Goal: Transaction & Acquisition: Purchase product/service

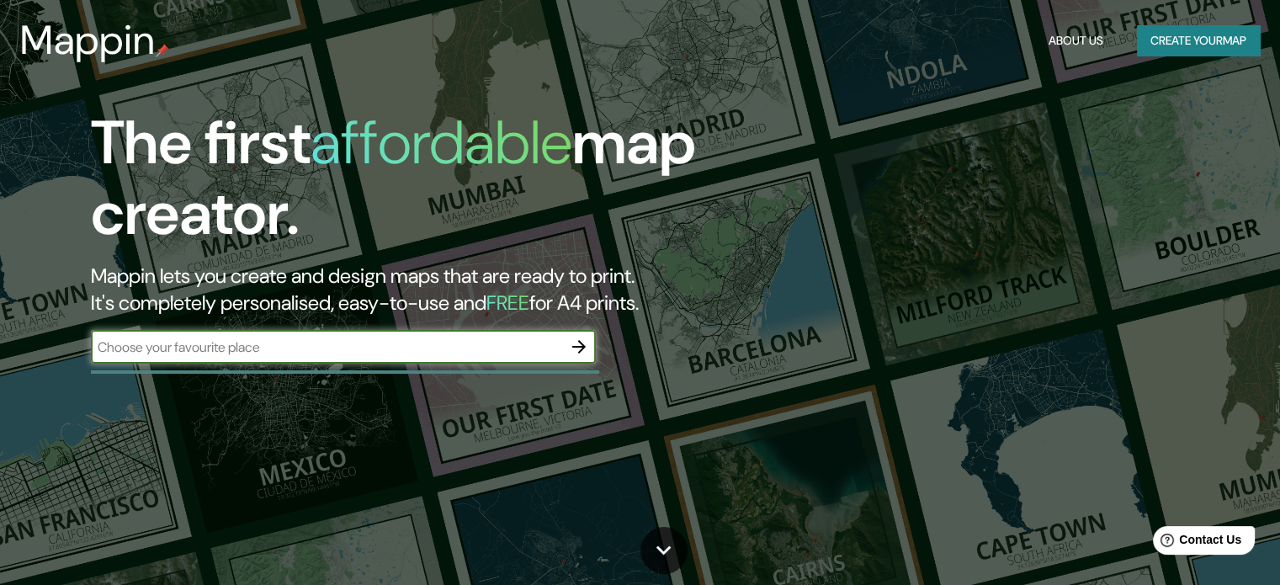
scroll to position [84, 0]
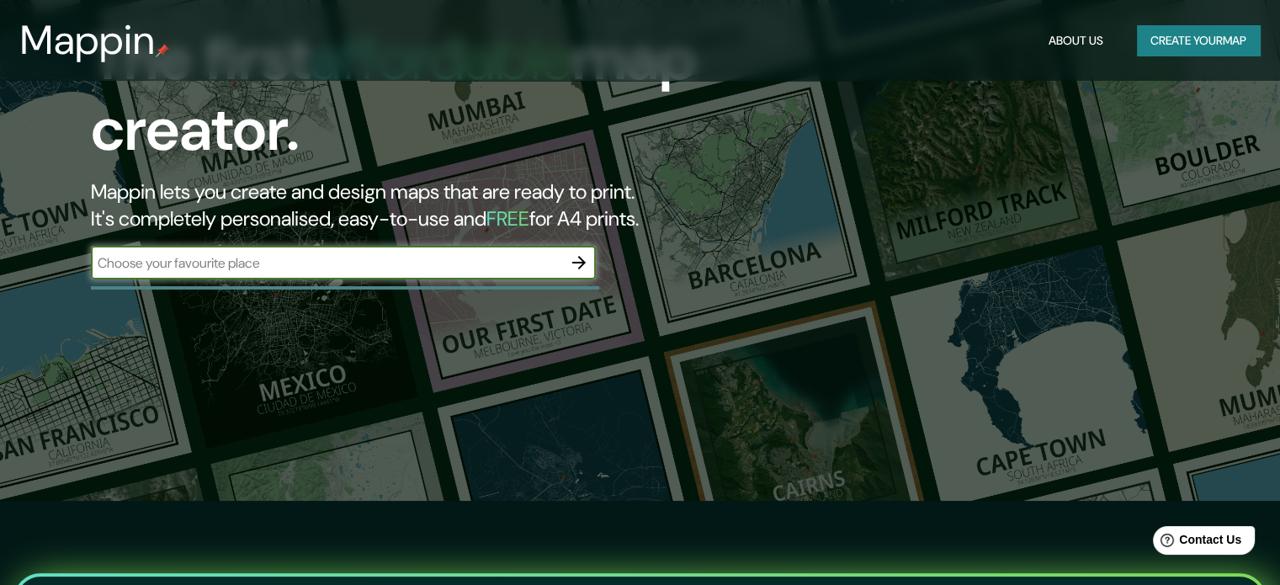
click at [582, 261] on icon "button" at bounding box center [578, 262] width 13 height 13
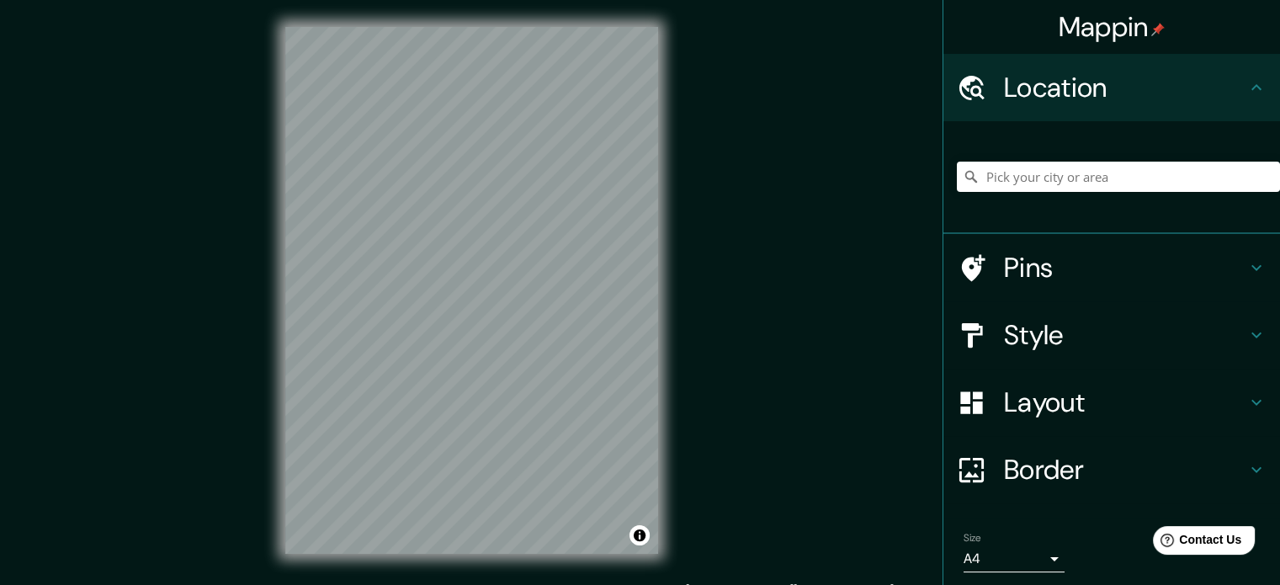
click at [742, 238] on div "Mappin Location Pins Style Layout Border Choose a border. Hint : you can make l…" at bounding box center [640, 304] width 1280 height 608
click at [677, 295] on div "© Mapbox © OpenStreetMap Improve this map" at bounding box center [471, 290] width 427 height 581
click at [440, 304] on div at bounding box center [441, 306] width 13 height 13
click at [447, 300] on div at bounding box center [446, 296] width 13 height 13
click at [447, 296] on div at bounding box center [446, 296] width 13 height 13
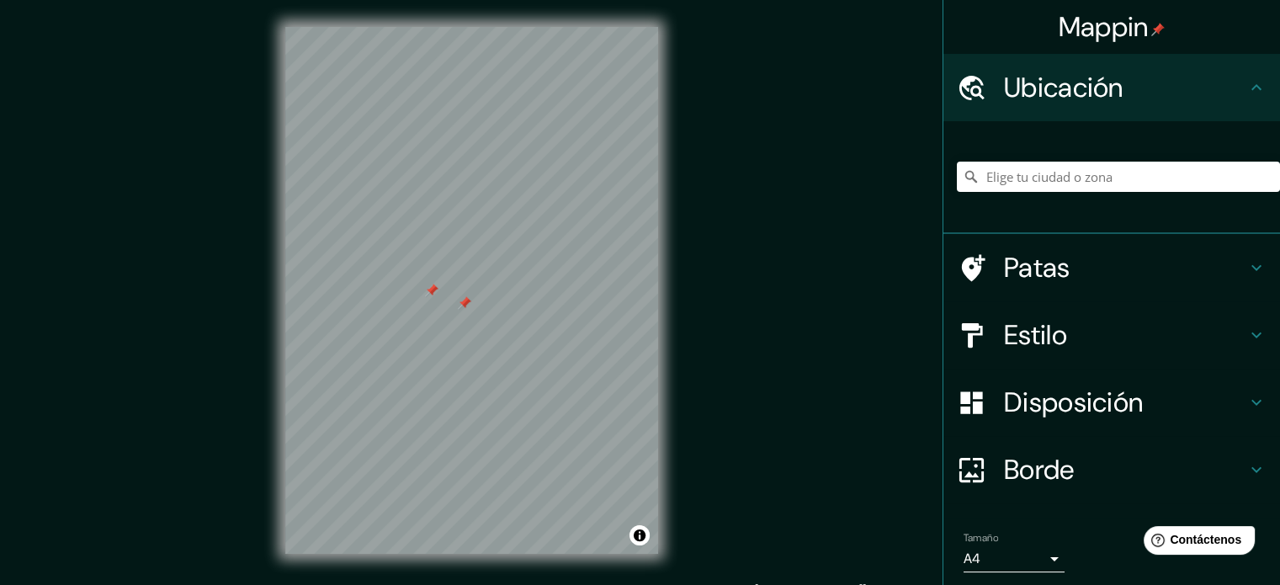
click at [431, 289] on div at bounding box center [431, 290] width 13 height 13
click at [465, 302] on div at bounding box center [464, 302] width 13 height 13
click at [963, 470] on icon at bounding box center [971, 469] width 29 height 29
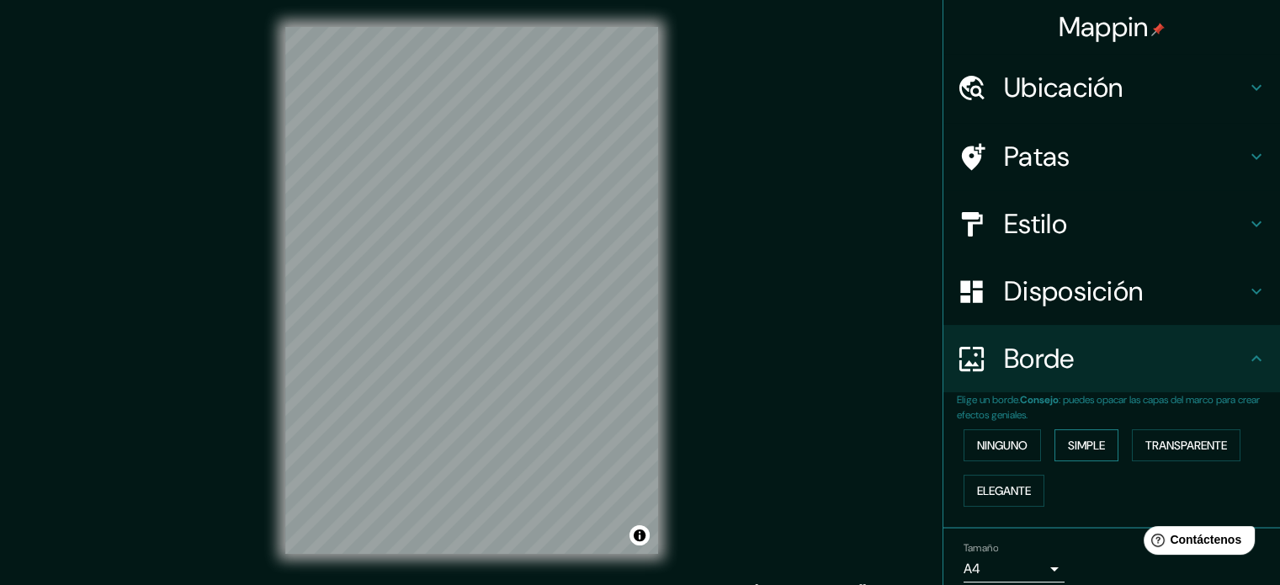
click at [1075, 440] on font "Simple" at bounding box center [1086, 445] width 37 height 15
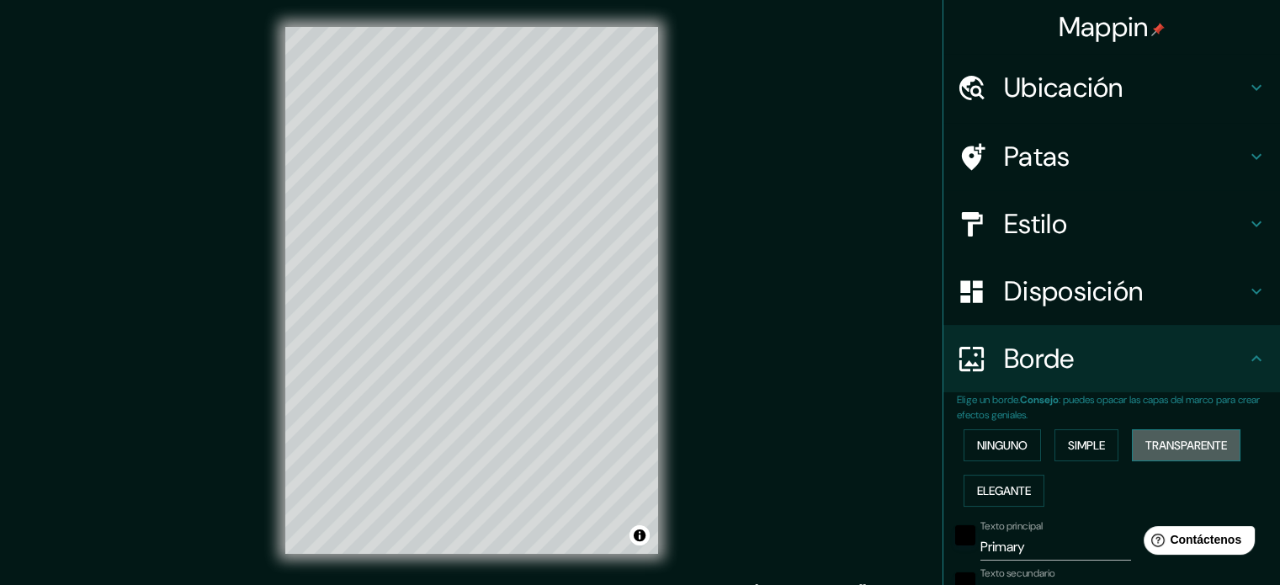
click at [1177, 445] on font "Transparente" at bounding box center [1186, 445] width 82 height 15
click at [980, 490] on font "Elegante" at bounding box center [1004, 490] width 54 height 15
click at [985, 447] on font "Ninguno" at bounding box center [1002, 445] width 50 height 15
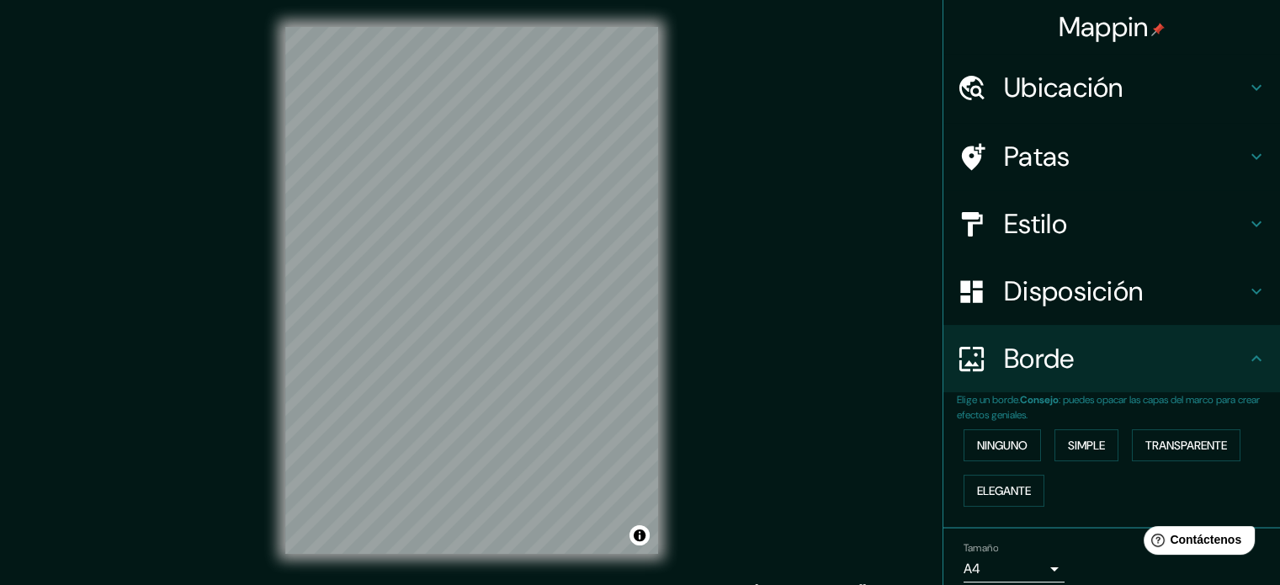
scroll to position [67, 0]
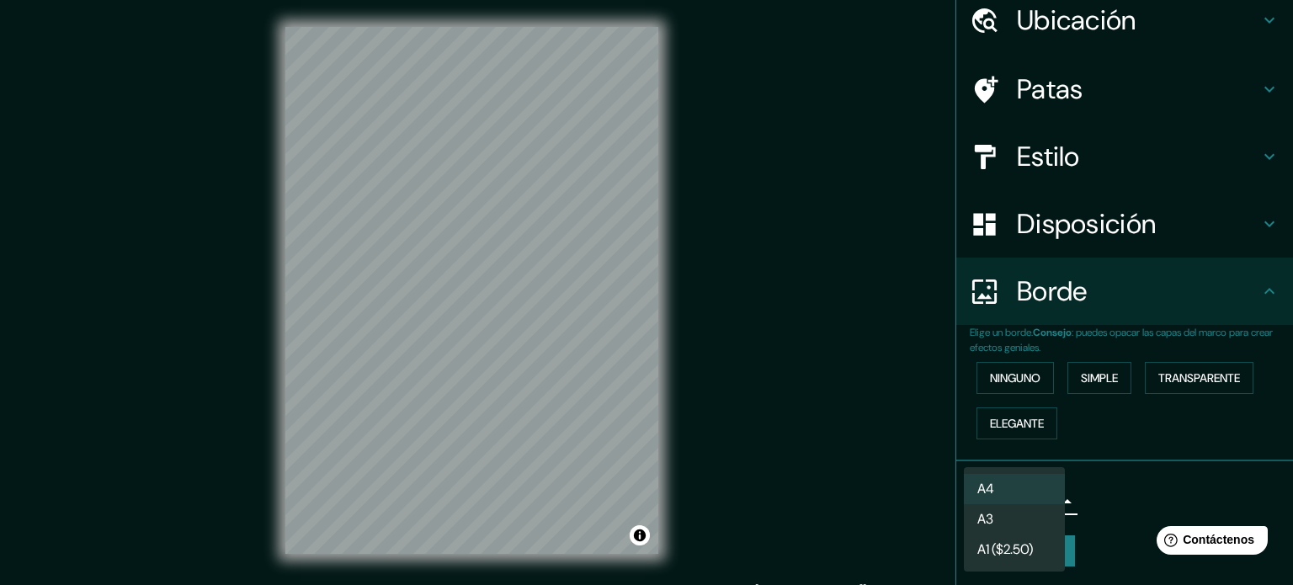
click at [1037, 497] on body "Mappin Ubicación Patas Estilo Disposición Borde Elige un borde. Consejo : puede…" at bounding box center [646, 292] width 1293 height 585
click at [1028, 518] on li "A3" at bounding box center [1014, 520] width 101 height 31
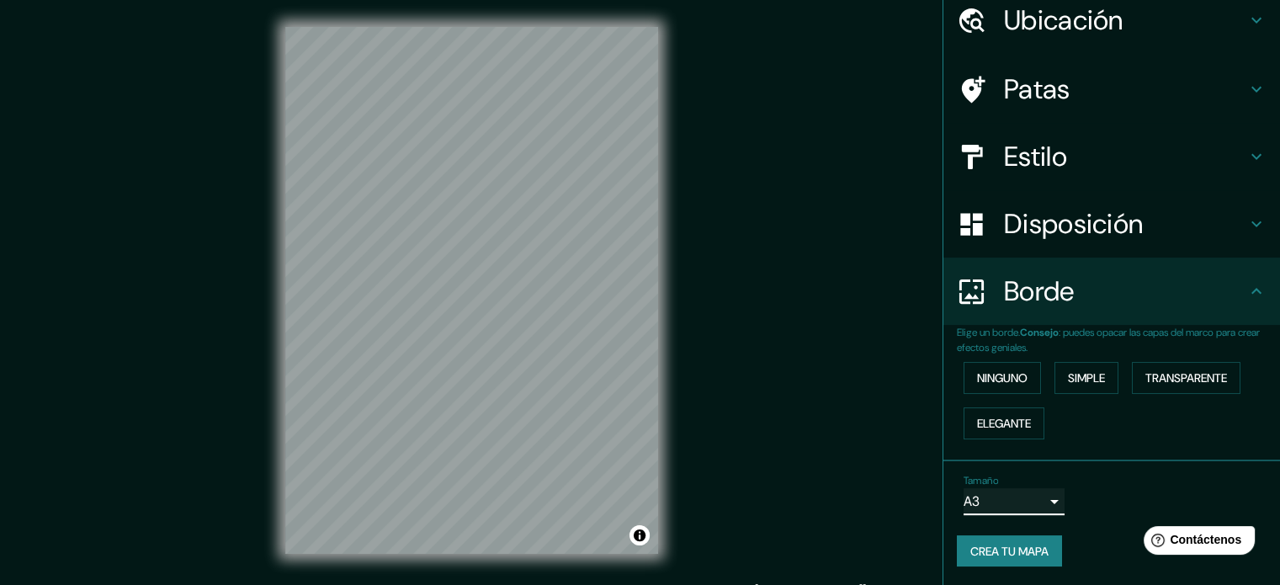
scroll to position [22, 0]
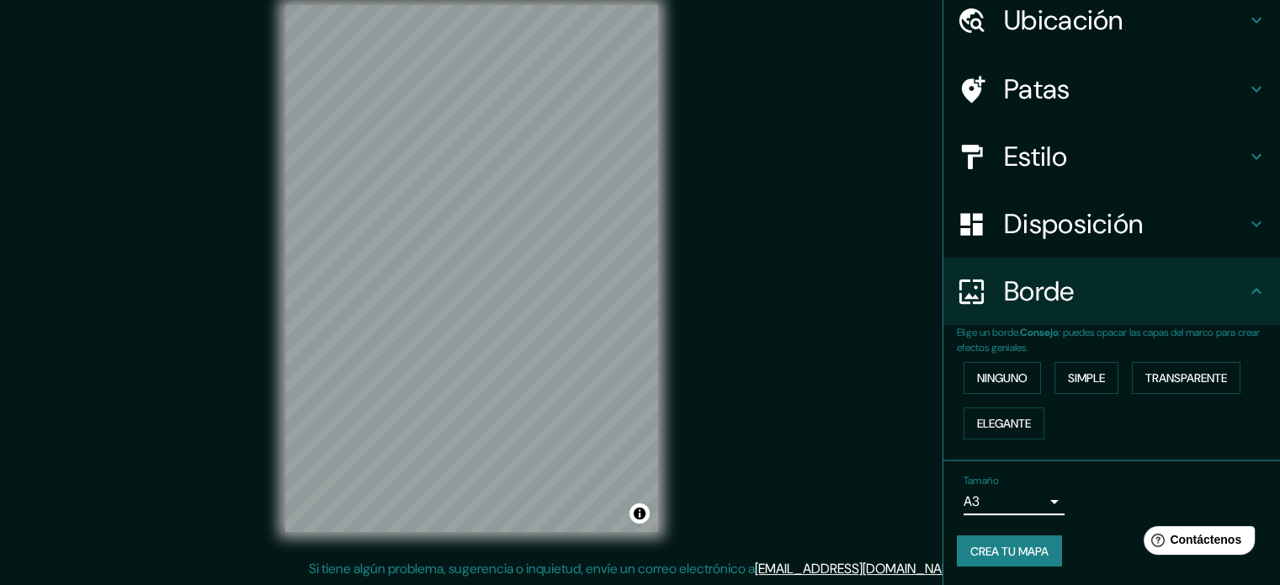
click at [1128, 147] on h4 "Estilo" at bounding box center [1125, 157] width 242 height 34
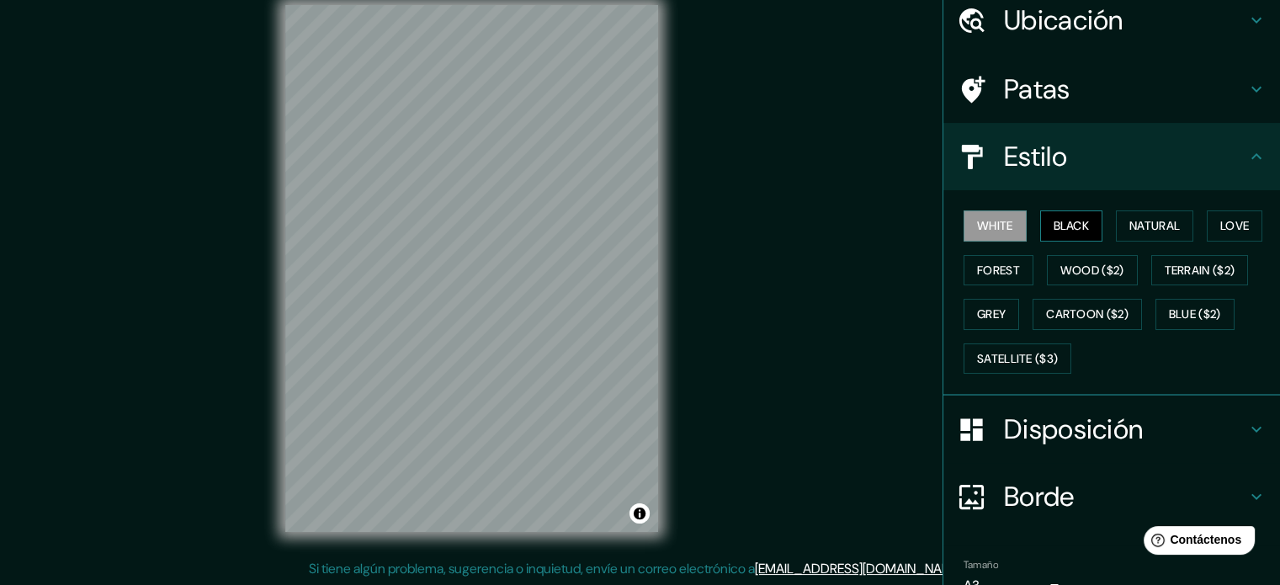
click at [1054, 225] on button "Black" at bounding box center [1071, 225] width 63 height 31
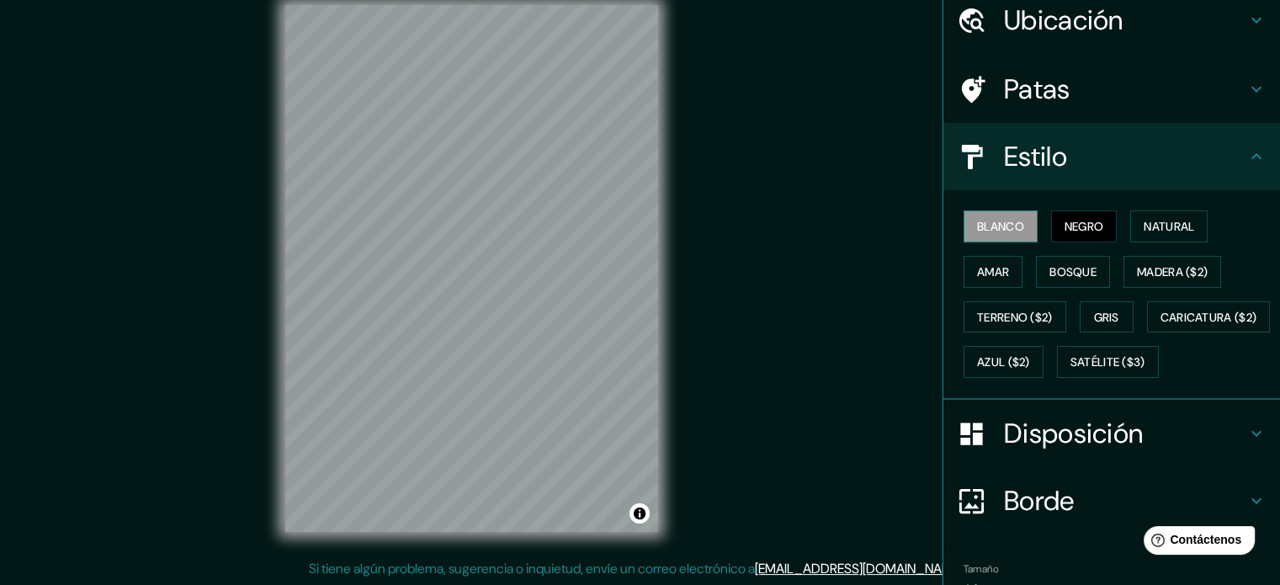
click at [1002, 223] on font "Blanco" at bounding box center [1000, 226] width 47 height 15
click at [1133, 221] on button "Natural" at bounding box center [1168, 226] width 77 height 32
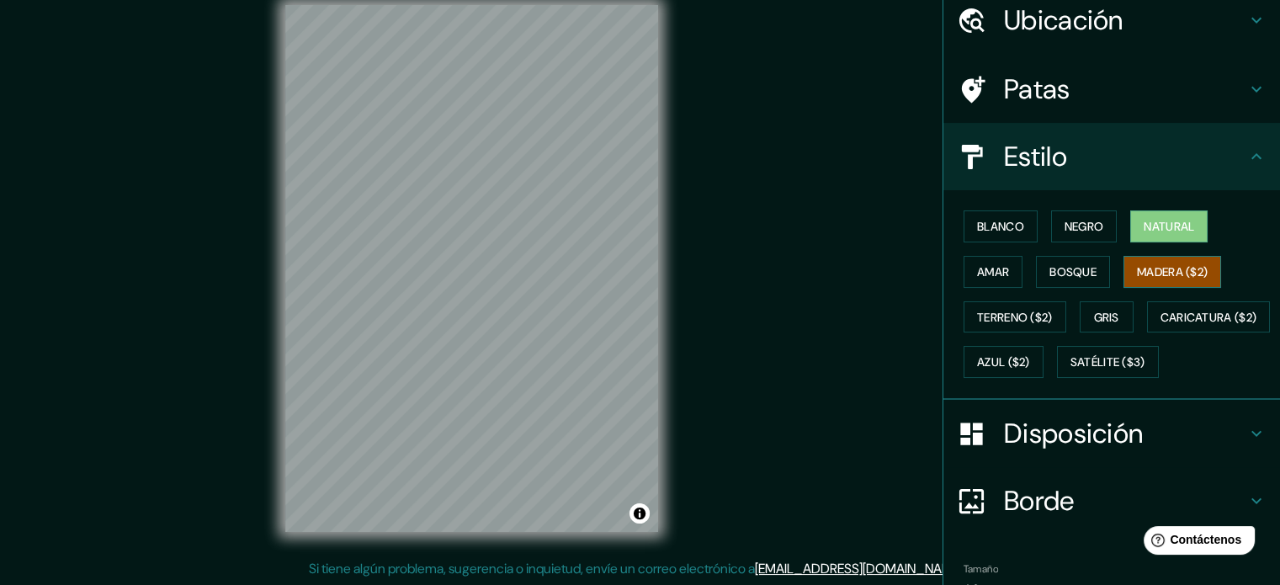
click at [1153, 261] on font "Madera ($2)" at bounding box center [1172, 272] width 71 height 22
click at [1086, 268] on font "Bosque" at bounding box center [1072, 271] width 47 height 15
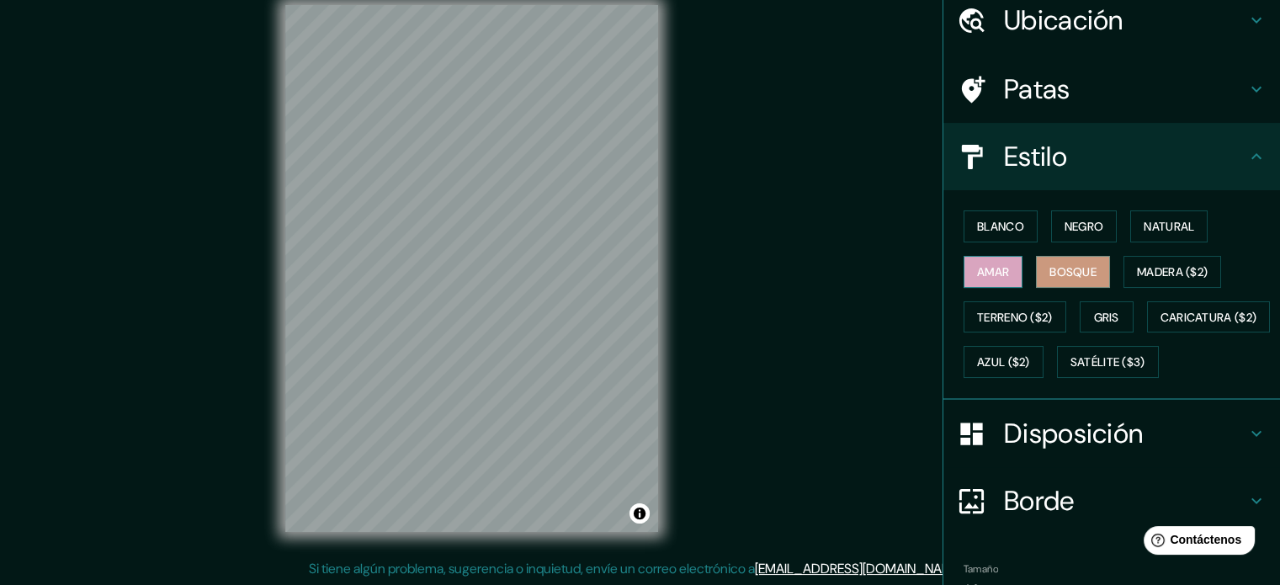
click at [988, 266] on font "Amar" at bounding box center [993, 271] width 32 height 15
click at [976, 302] on button "Terreno ($2)" at bounding box center [1015, 317] width 103 height 32
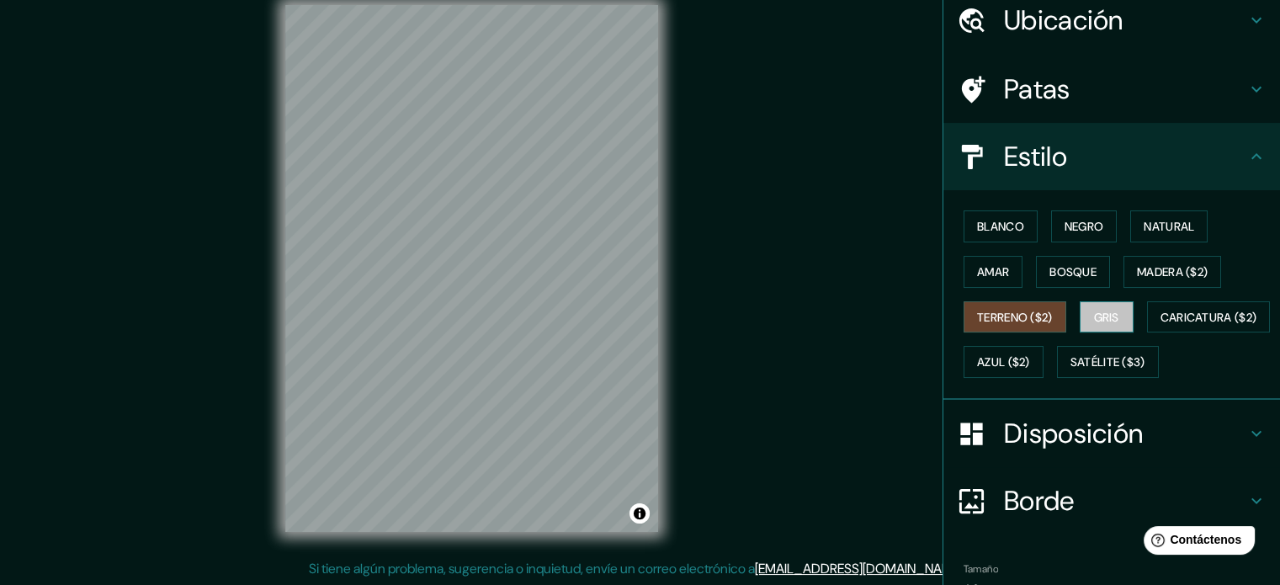
click at [1094, 311] on font "Gris" at bounding box center [1106, 317] width 25 height 15
click at [1043, 346] on button "Azul ($2)" at bounding box center [1004, 362] width 80 height 32
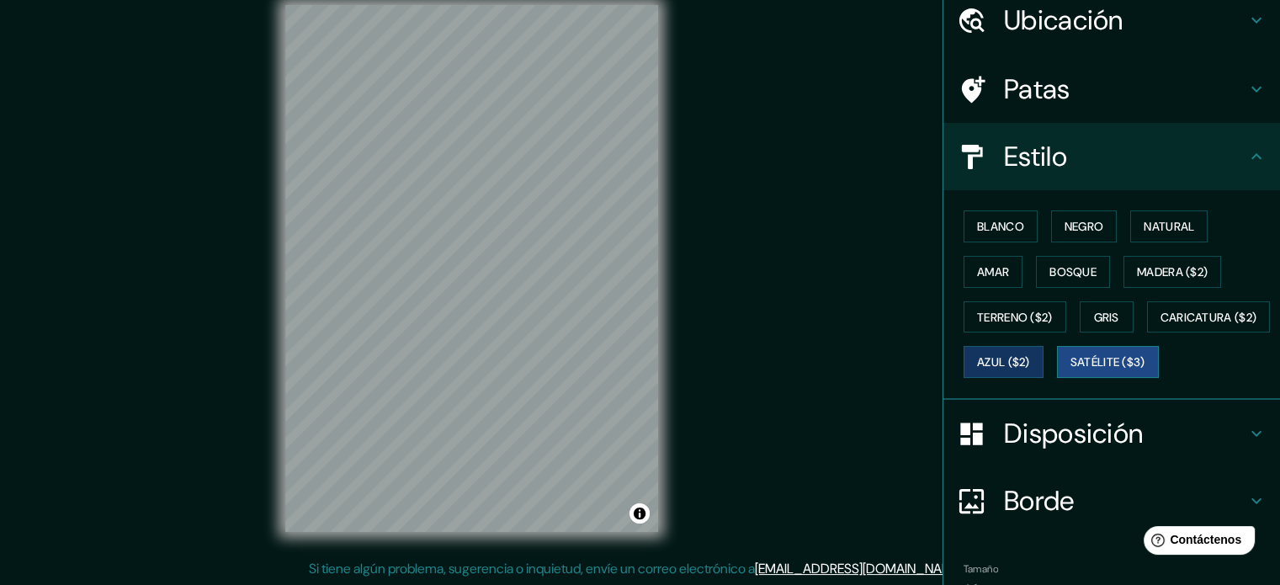
click at [1070, 373] on font "Satélite ($3)" at bounding box center [1107, 362] width 75 height 22
click at [1160, 325] on font "Caricatura ($2)" at bounding box center [1208, 317] width 97 height 15
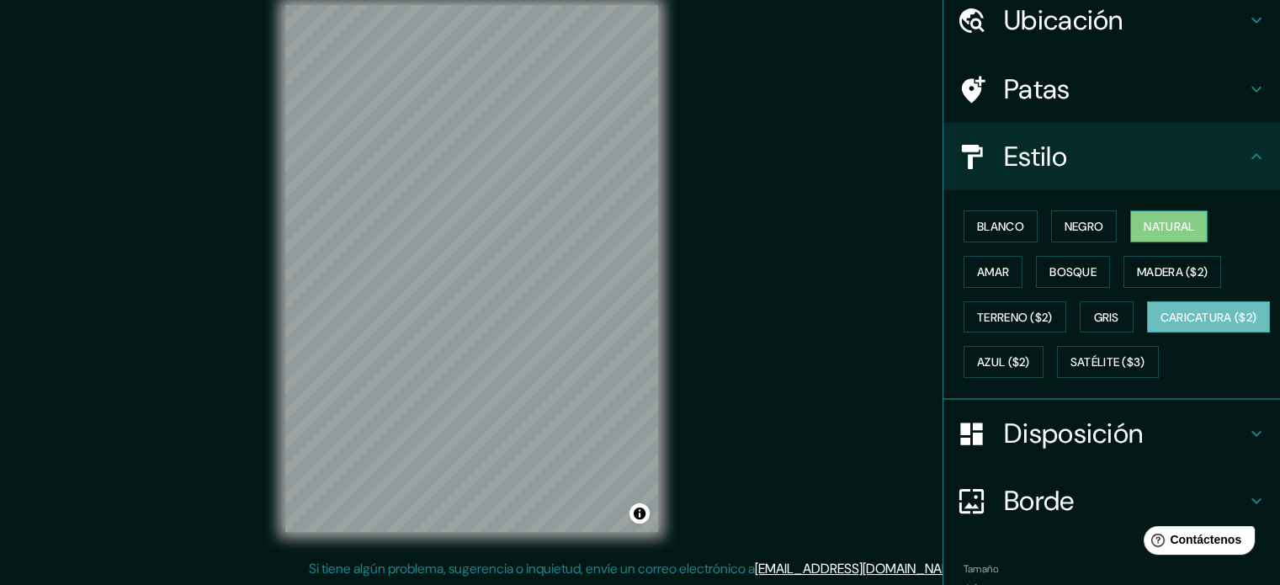
click at [1144, 223] on font "Natural" at bounding box center [1169, 226] width 50 height 15
click at [1223, 157] on h4 "Estilo" at bounding box center [1125, 157] width 242 height 34
click at [1246, 152] on icon at bounding box center [1256, 156] width 20 height 20
click at [1249, 90] on icon at bounding box center [1256, 89] width 20 height 20
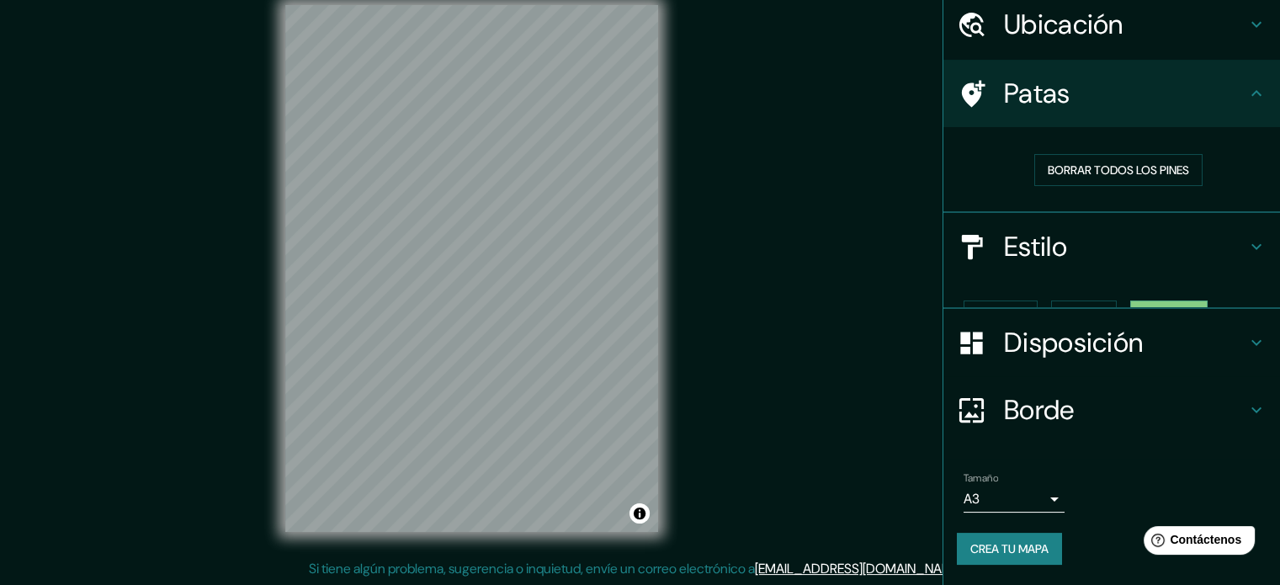
scroll to position [34, 0]
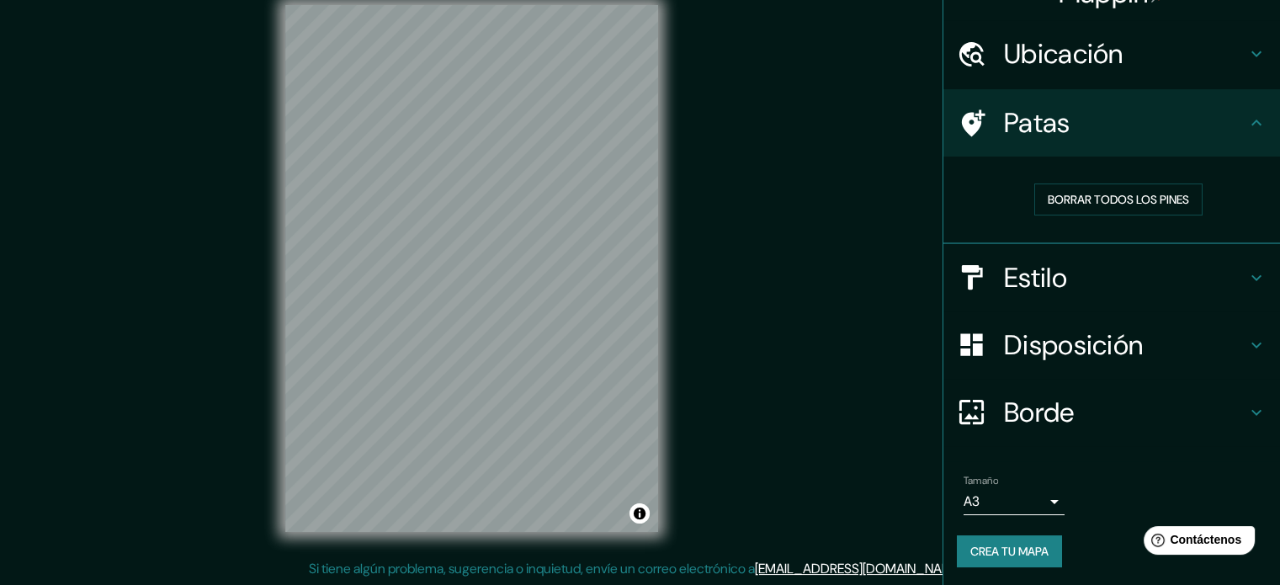
click at [1250, 89] on div "Patas" at bounding box center [1111, 122] width 337 height 67
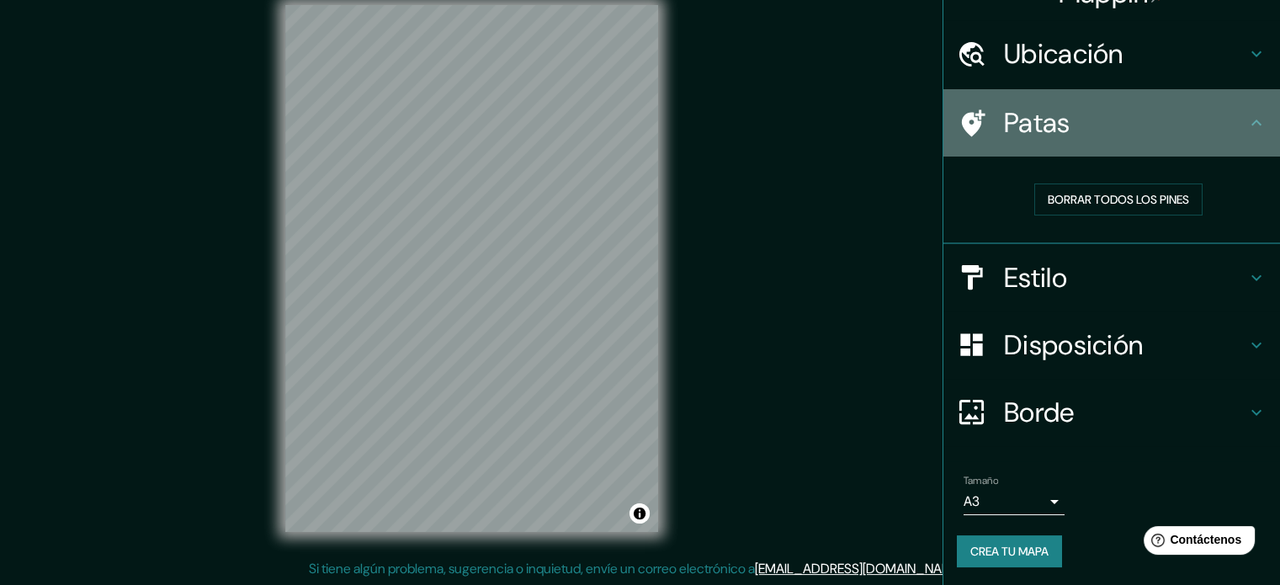
click at [1241, 106] on div "Patas" at bounding box center [1111, 122] width 337 height 67
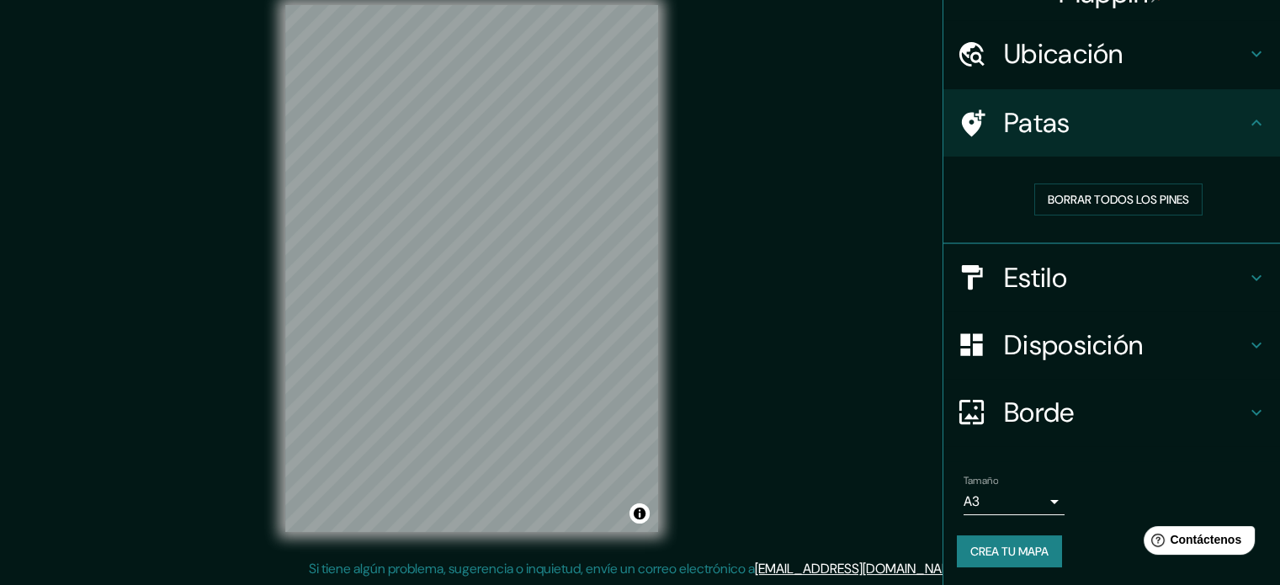
click at [1246, 128] on icon at bounding box center [1256, 123] width 20 height 20
click at [1246, 410] on icon at bounding box center [1256, 412] width 20 height 20
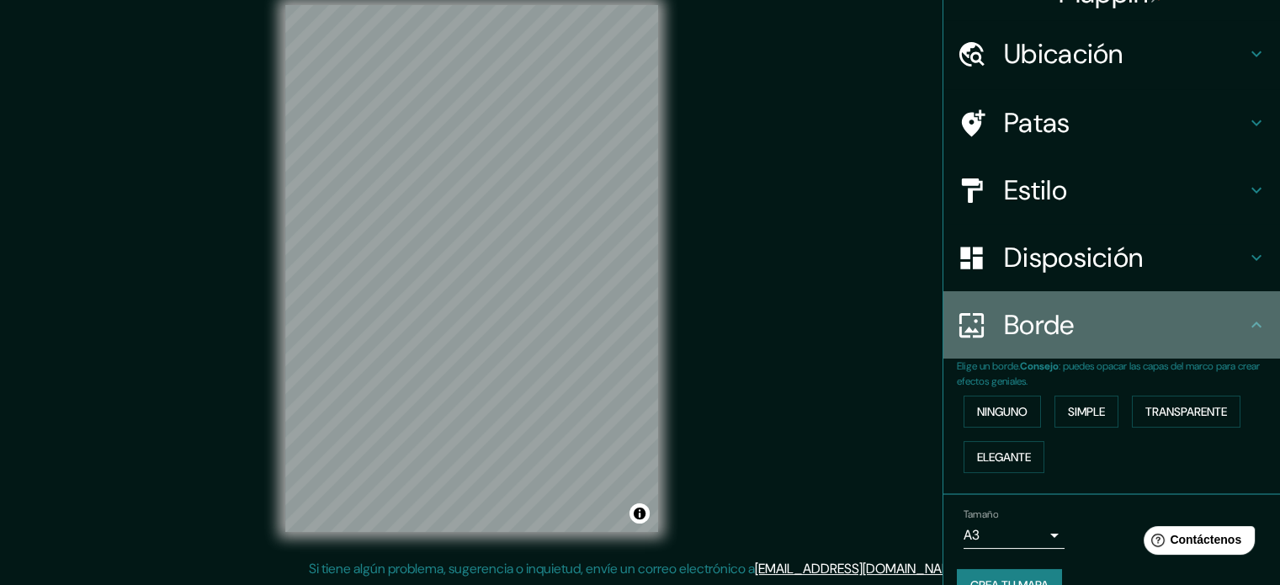
click at [1246, 322] on icon at bounding box center [1256, 325] width 20 height 20
click at [1251, 325] on icon at bounding box center [1256, 324] width 10 height 6
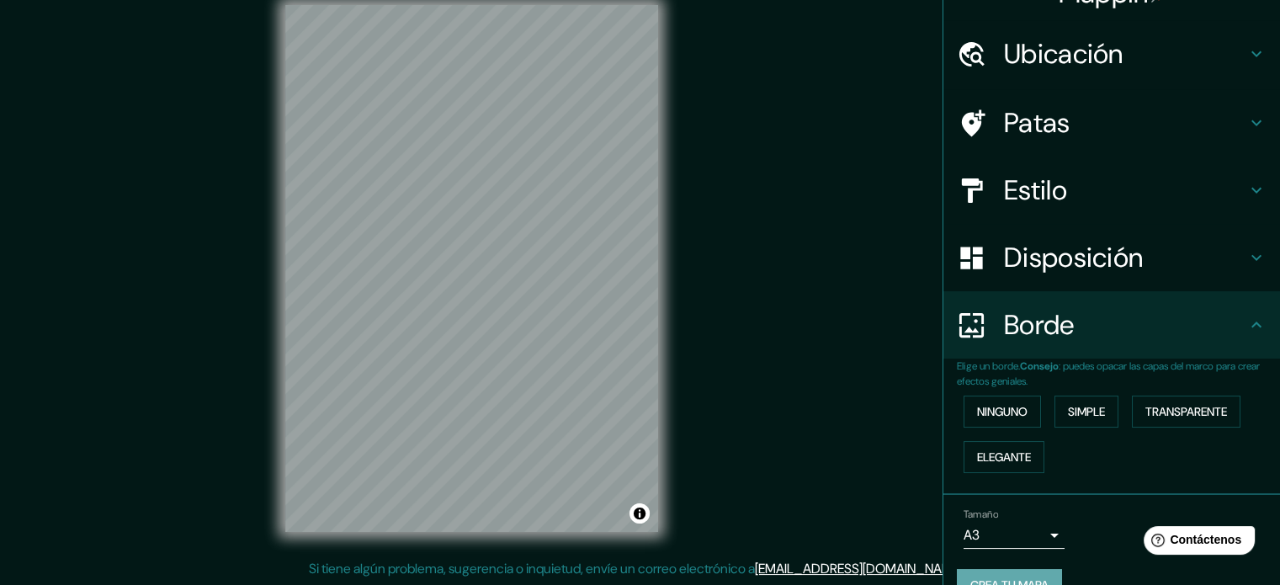
click at [1029, 574] on font "Crea tu mapa" at bounding box center [1009, 585] width 78 height 22
click at [1030, 577] on font "Crea tu mapa" at bounding box center [1009, 584] width 78 height 15
click at [1030, 575] on div "Crea tu mapa" at bounding box center [1112, 585] width 310 height 32
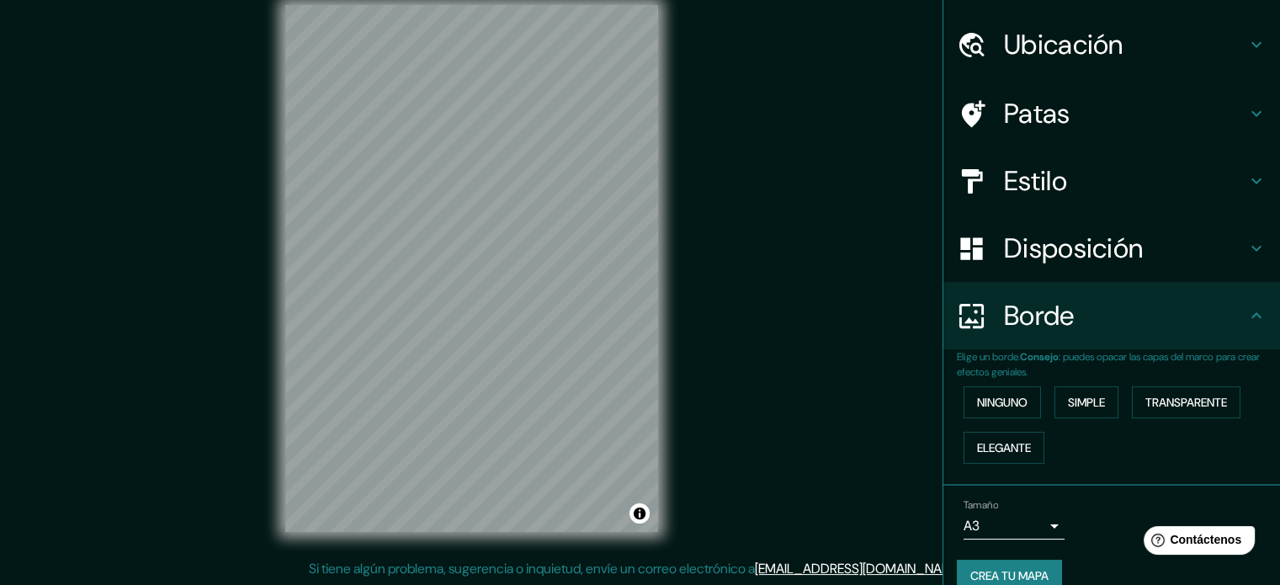
scroll to position [67, 0]
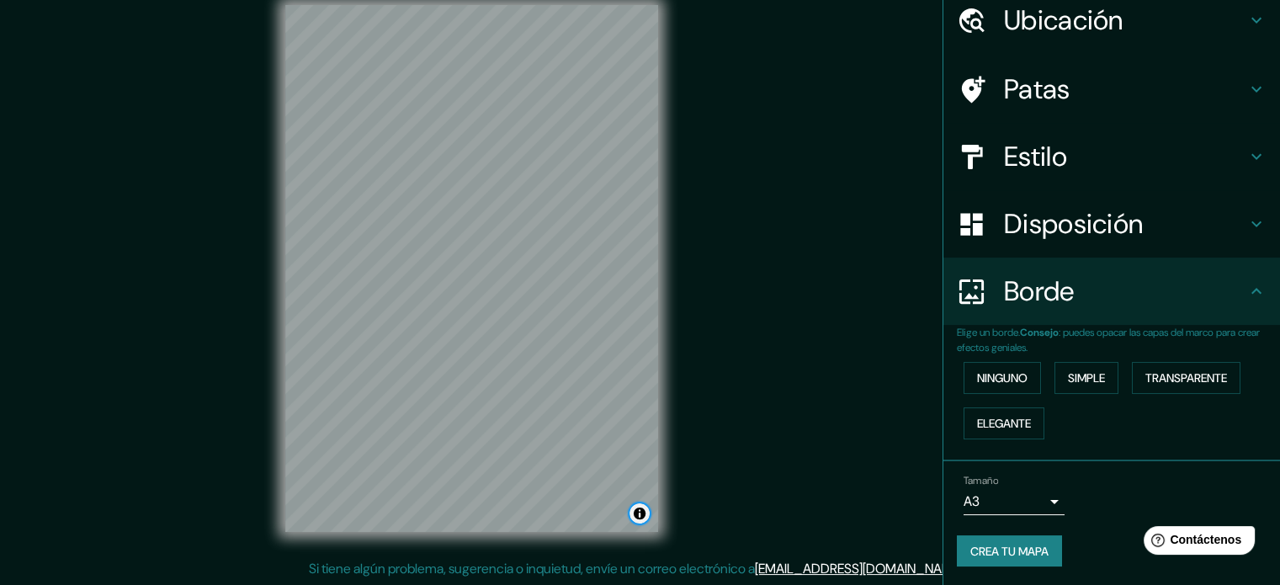
click at [639, 513] on button "Activar o desactivar atribución" at bounding box center [639, 513] width 20 height 20
click at [1003, 551] on font "Crea tu mapa" at bounding box center [1009, 551] width 78 height 15
click at [1038, 504] on body "Mappin Ubicación Patas Estilo Disposición Borde Elige un borde. Consejo : puede…" at bounding box center [640, 270] width 1280 height 585
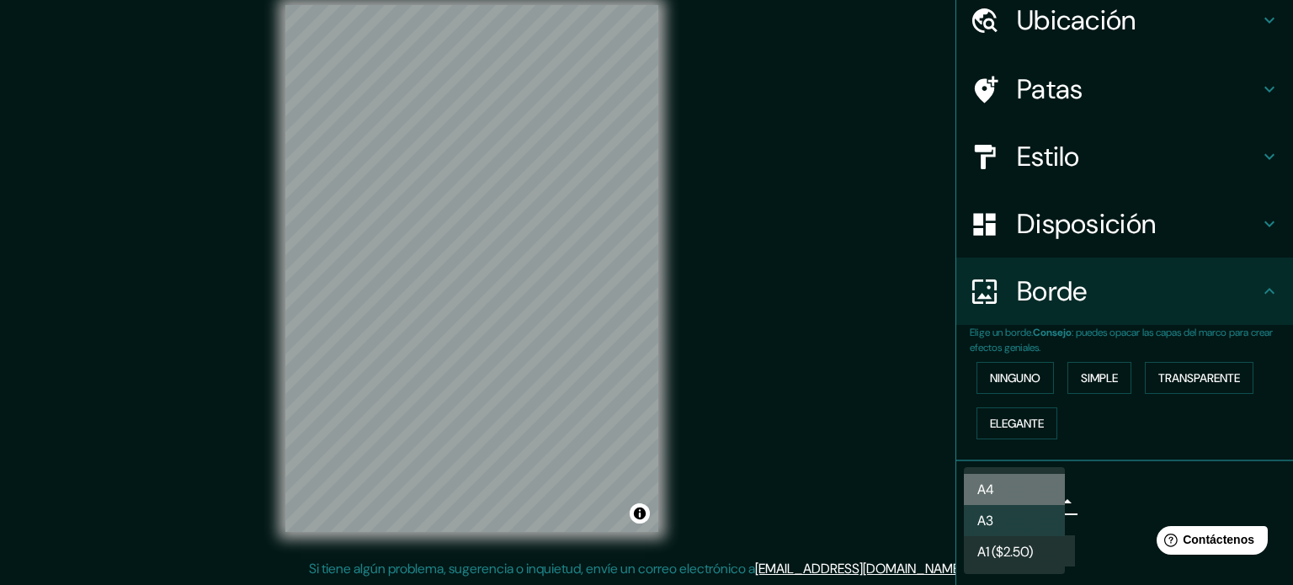
click at [1032, 494] on li "A4" at bounding box center [1014, 489] width 101 height 31
type input "single"
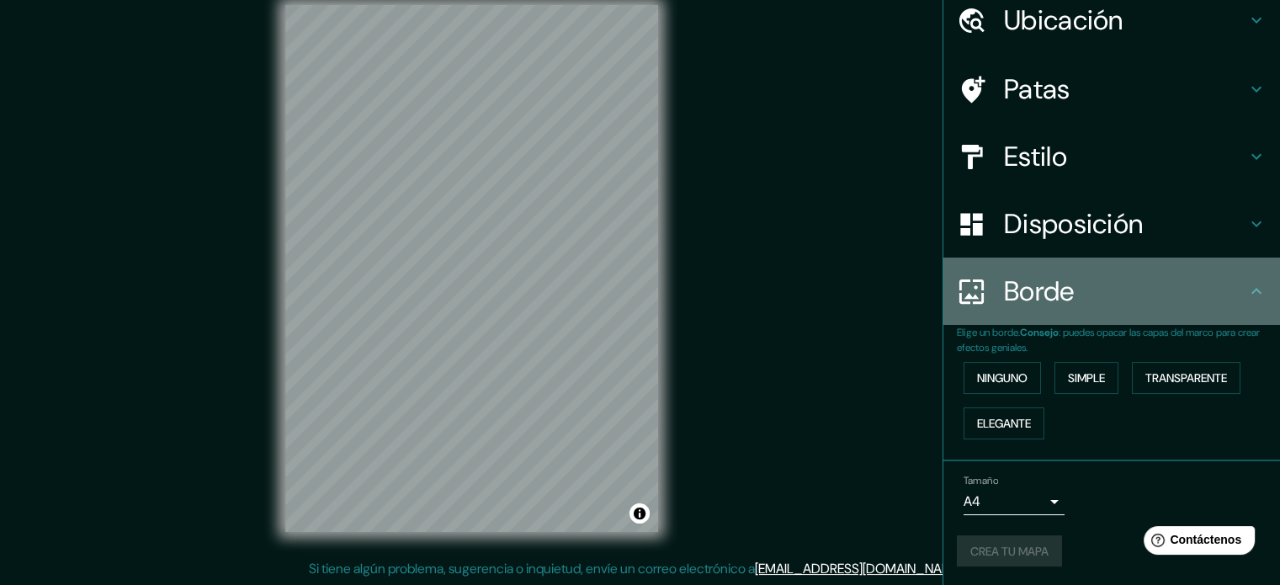
click at [1246, 285] on icon at bounding box center [1256, 291] width 20 height 20
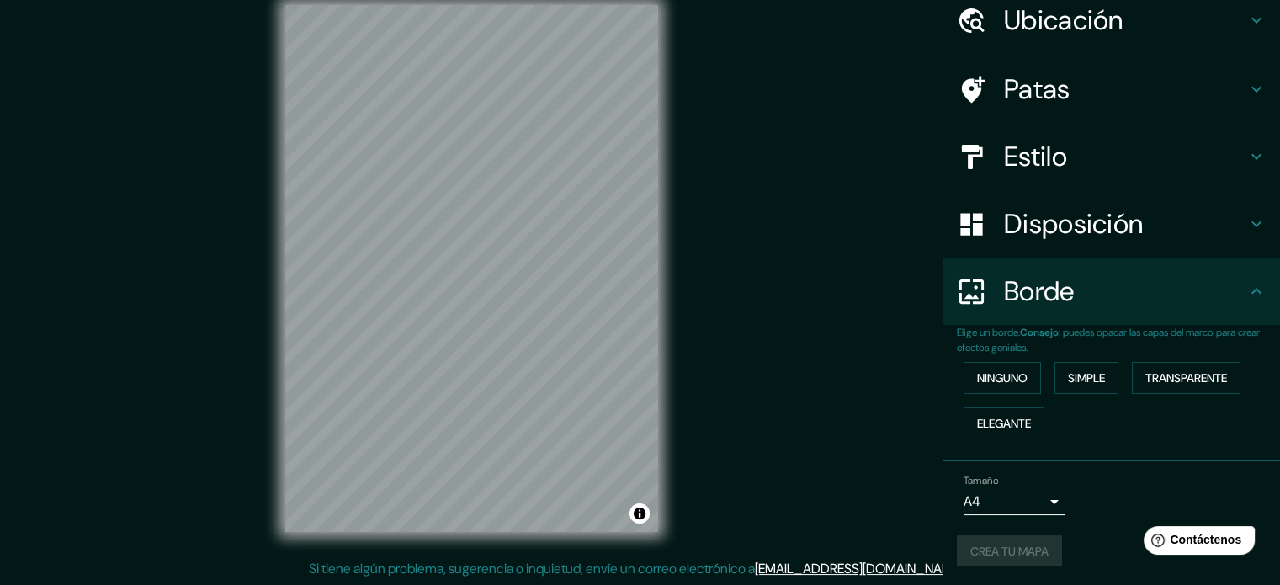
click at [1251, 292] on icon at bounding box center [1256, 291] width 10 height 6
click at [1010, 375] on font "Ninguno" at bounding box center [1002, 377] width 50 height 15
click at [1077, 382] on font "Simple" at bounding box center [1086, 377] width 37 height 15
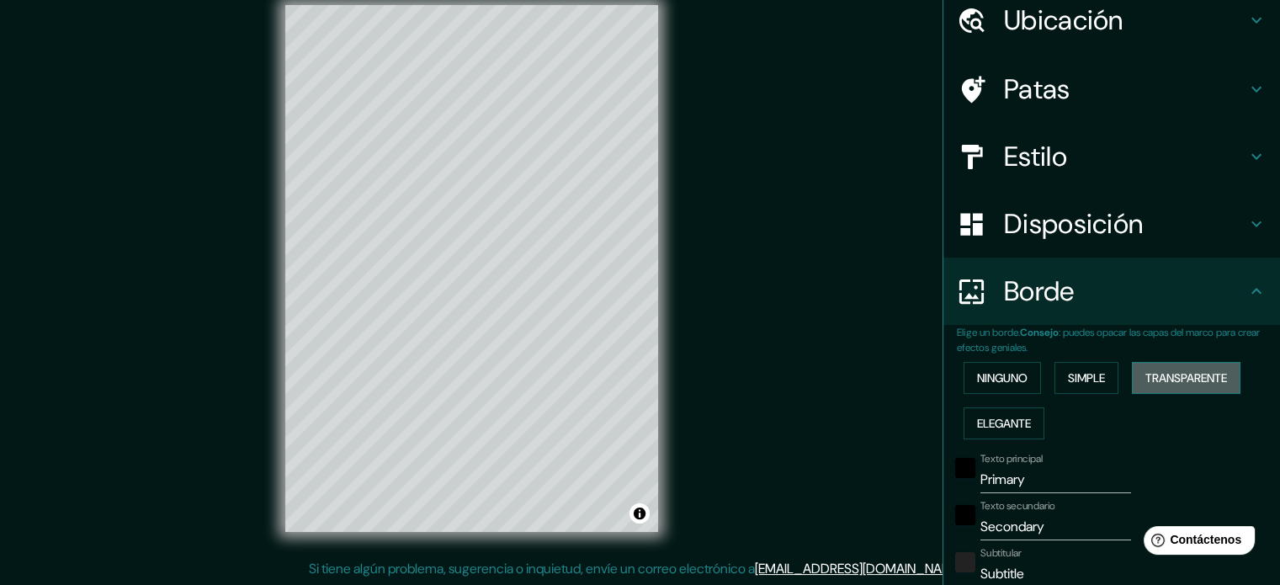
click at [1201, 382] on font "Transparente" at bounding box center [1186, 377] width 82 height 15
click at [1007, 423] on font "Elegante" at bounding box center [1004, 423] width 54 height 15
click at [1192, 383] on font "Transparente" at bounding box center [1186, 377] width 82 height 15
click at [987, 384] on font "Ninguno" at bounding box center [1002, 377] width 50 height 15
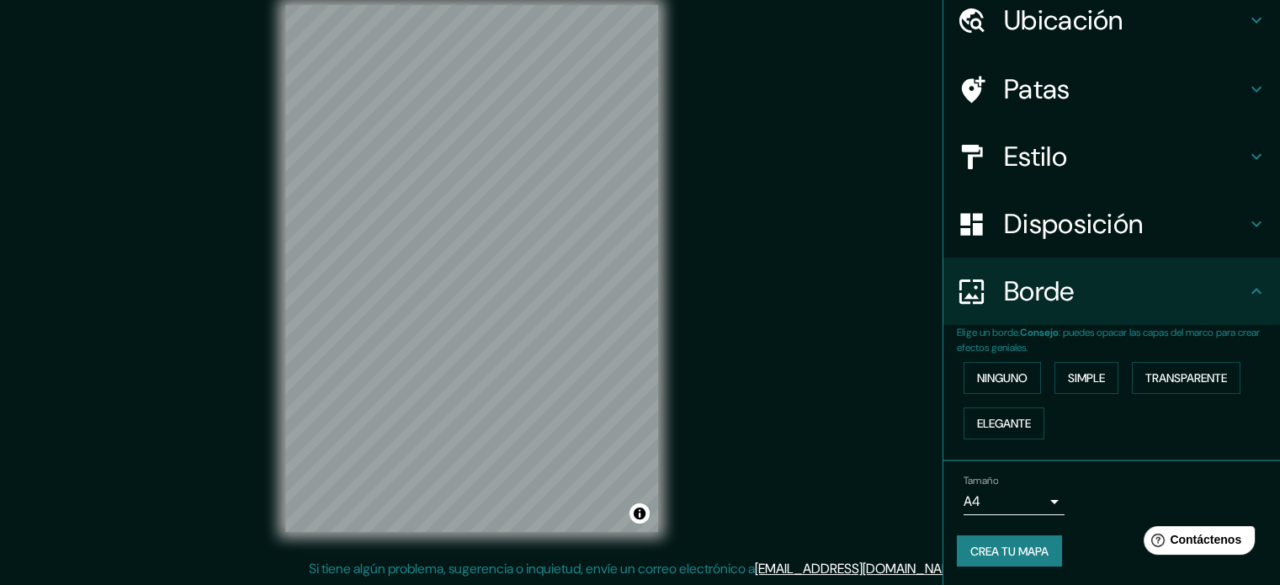
click at [1030, 549] on font "Crea tu mapa" at bounding box center [1009, 551] width 78 height 15
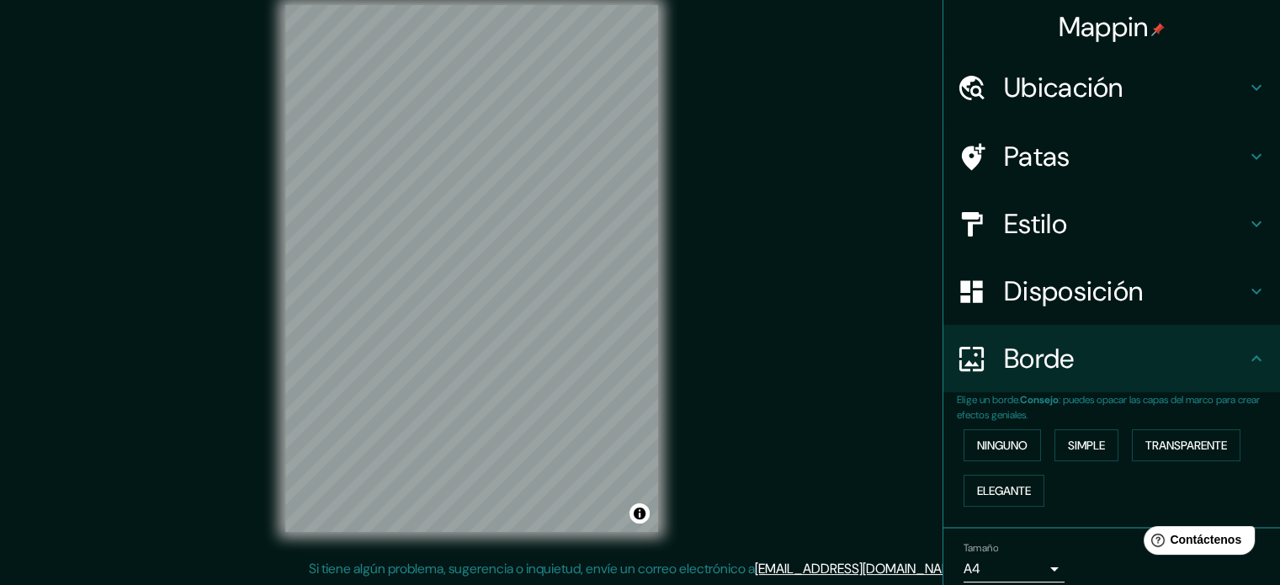
click at [1246, 89] on icon at bounding box center [1256, 87] width 20 height 20
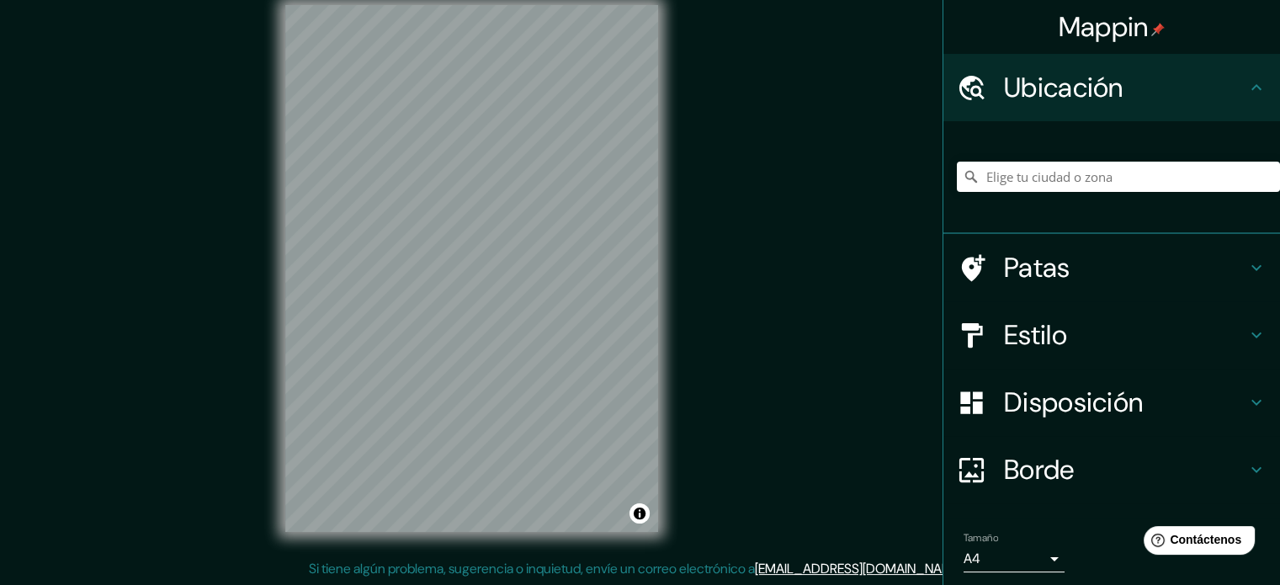
click at [1251, 89] on icon at bounding box center [1256, 87] width 10 height 6
click at [1246, 90] on icon at bounding box center [1256, 87] width 20 height 20
click at [1246, 331] on icon at bounding box center [1256, 335] width 20 height 20
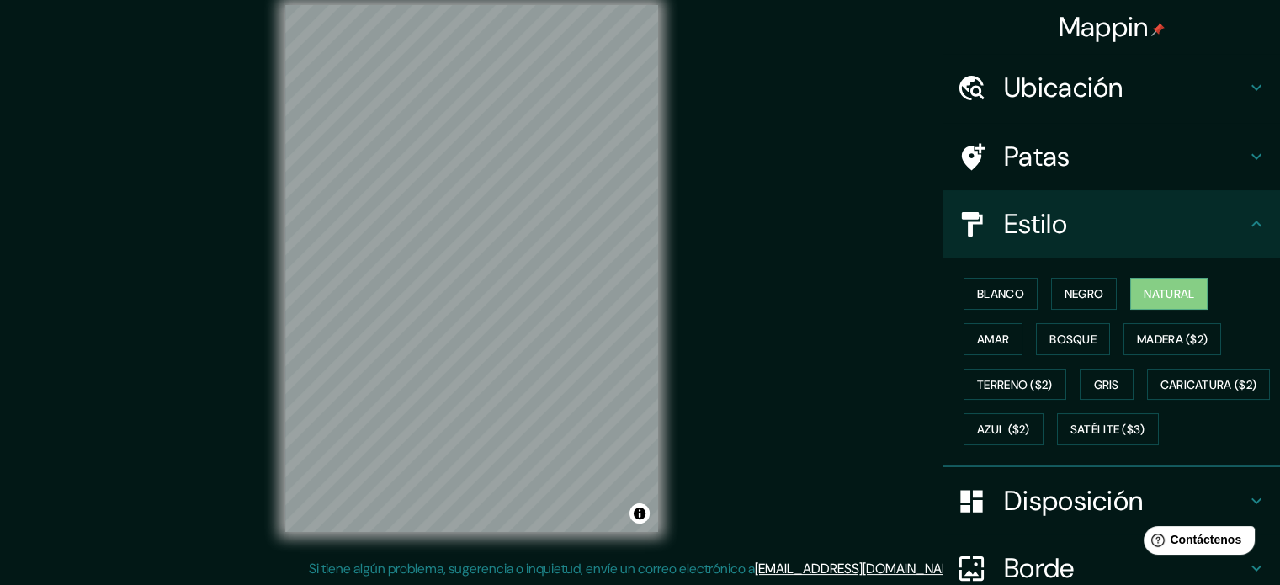
click at [1250, 221] on icon at bounding box center [1256, 224] width 20 height 20
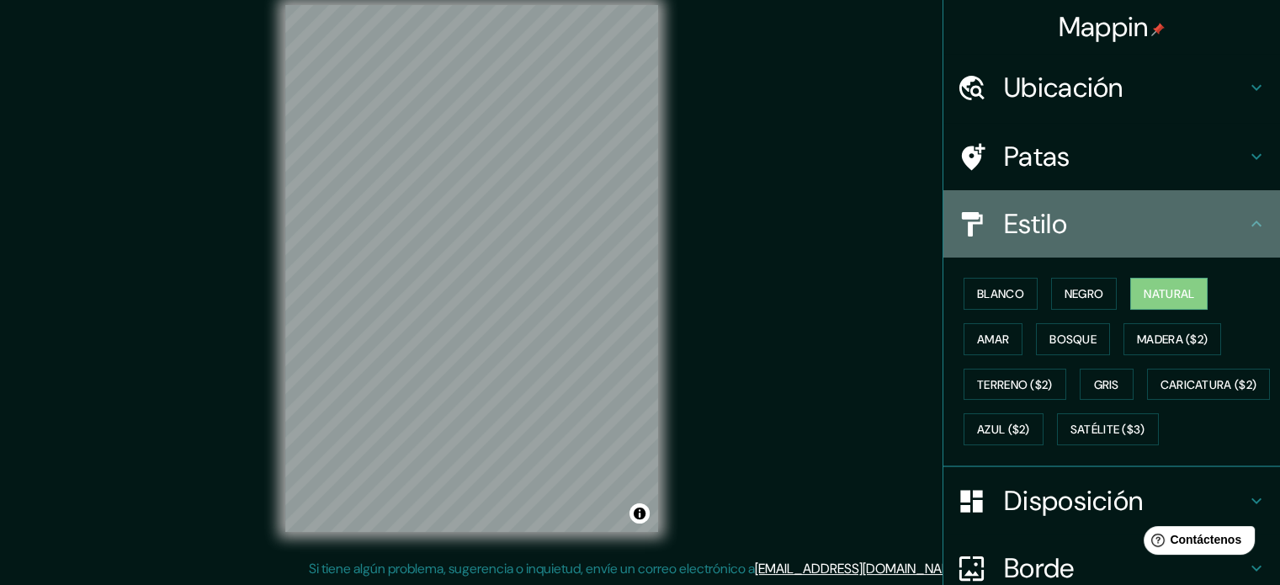
click at [1246, 215] on icon at bounding box center [1256, 224] width 20 height 20
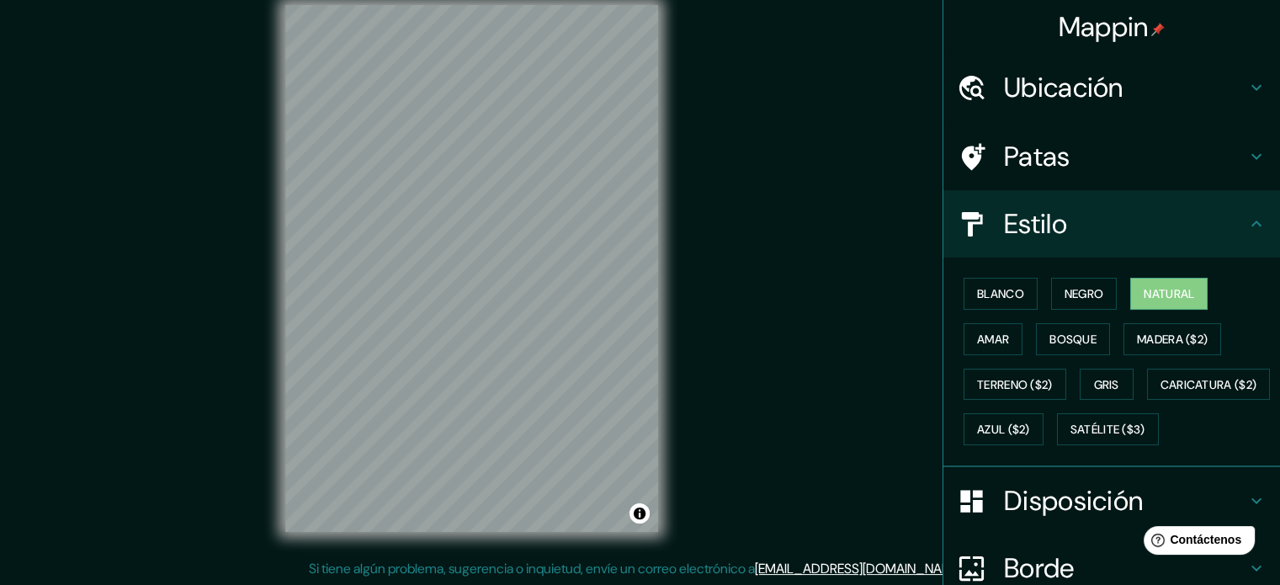
click at [1246, 215] on icon at bounding box center [1256, 224] width 20 height 20
click at [1246, 226] on icon at bounding box center [1256, 224] width 20 height 20
click at [1246, 218] on icon at bounding box center [1256, 224] width 20 height 20
click at [1175, 284] on font "Natural" at bounding box center [1169, 294] width 50 height 22
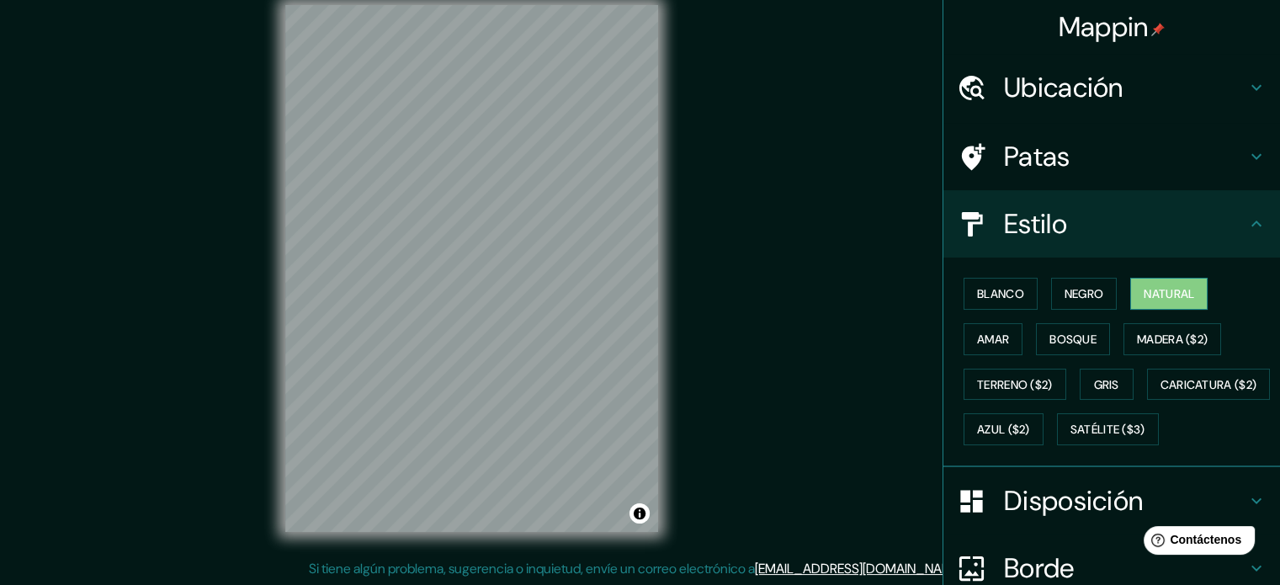
click at [1167, 290] on font "Natural" at bounding box center [1169, 293] width 50 height 15
click at [1250, 218] on icon at bounding box center [1256, 224] width 20 height 20
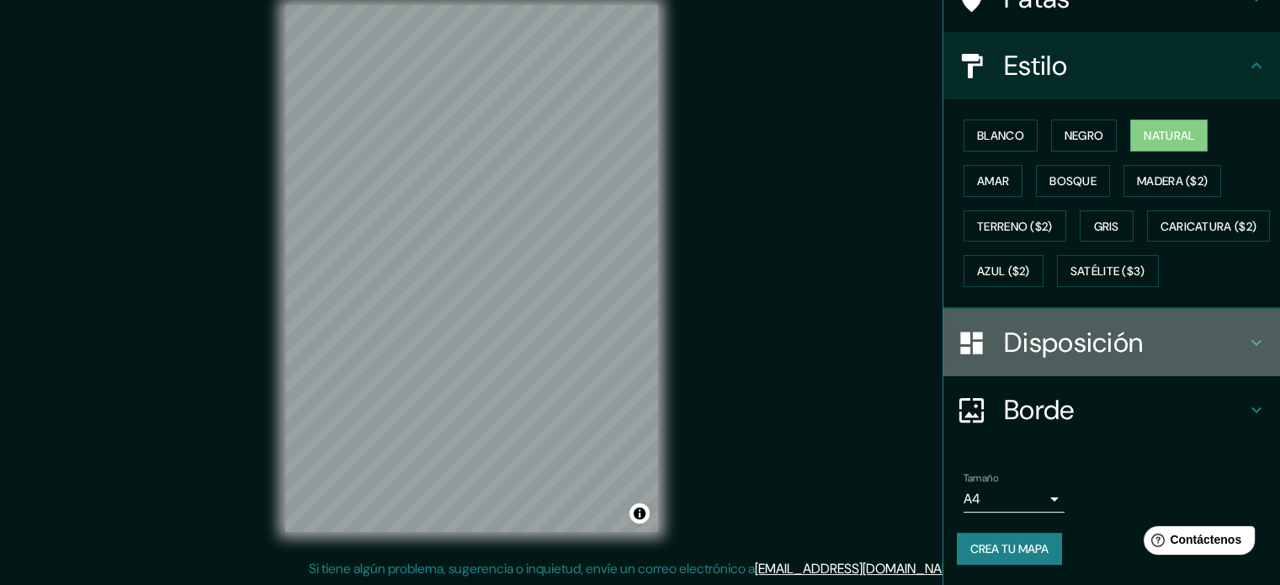
click at [1246, 333] on icon at bounding box center [1256, 342] width 20 height 20
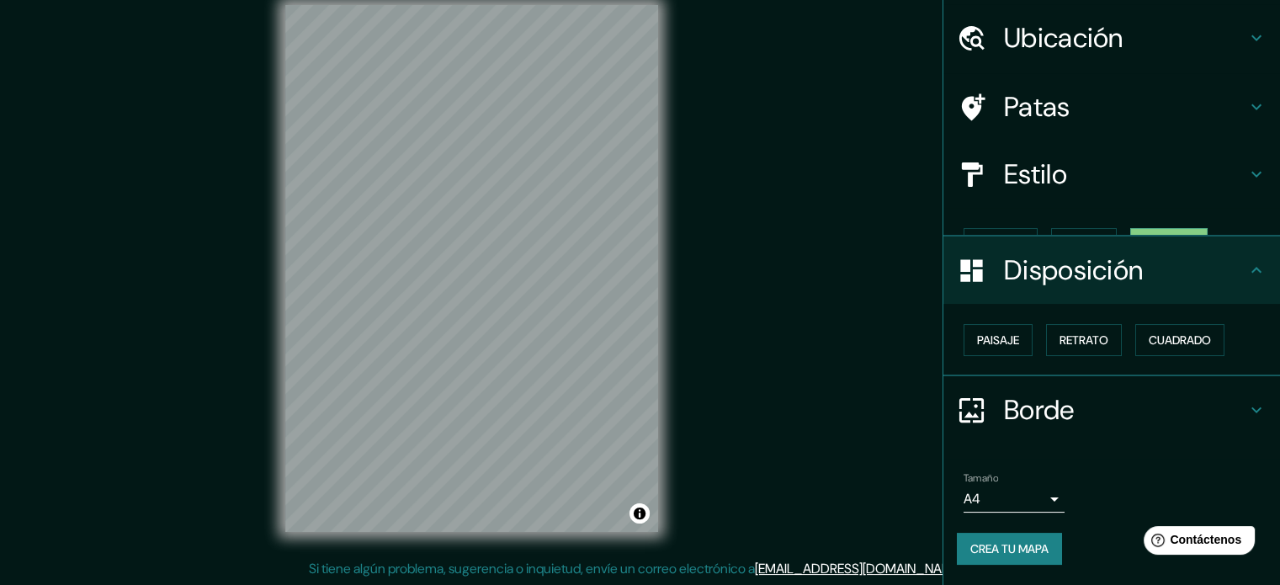
scroll to position [20, 0]
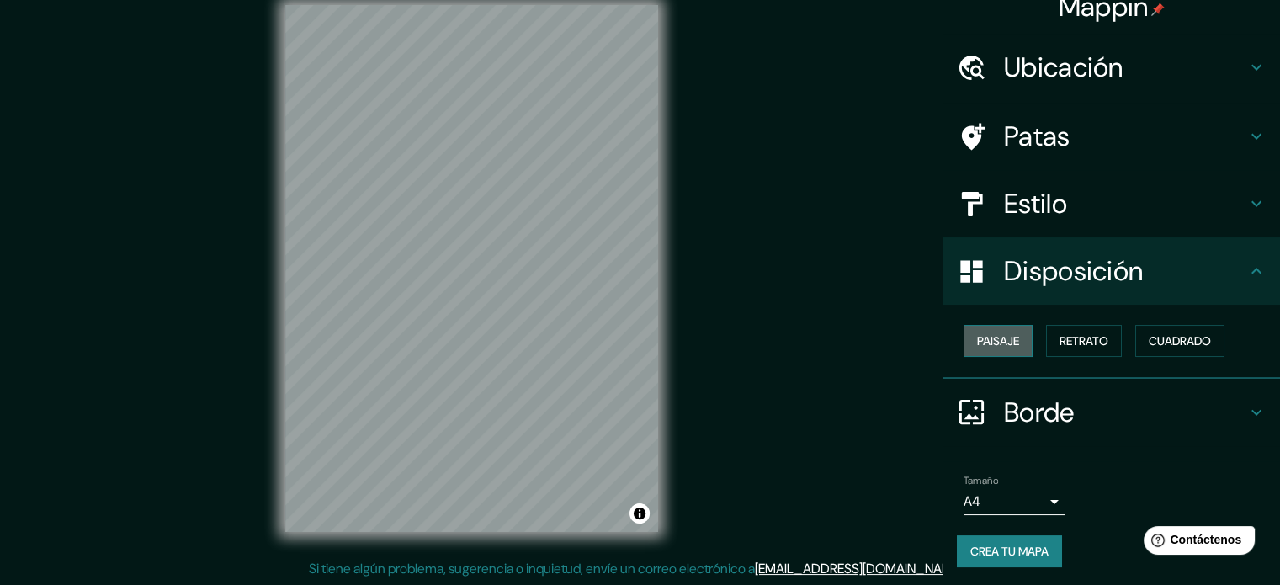
click at [999, 337] on font "Paisaje" at bounding box center [998, 340] width 42 height 15
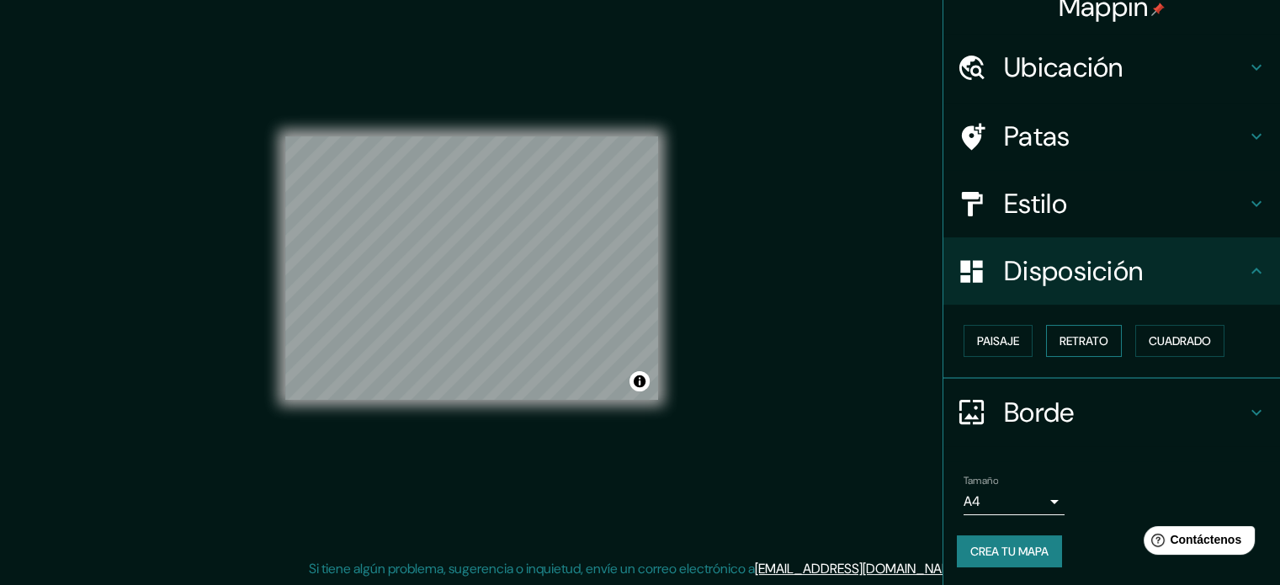
click at [1059, 333] on font "Retrato" at bounding box center [1083, 340] width 49 height 15
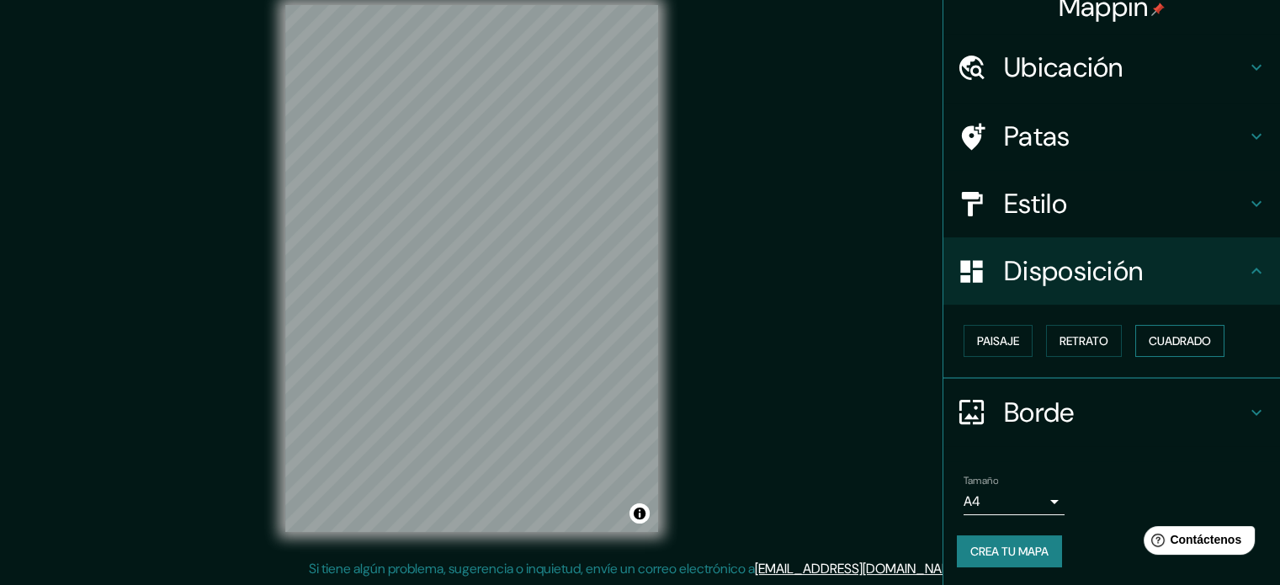
click at [1160, 341] on font "Cuadrado" at bounding box center [1180, 340] width 62 height 15
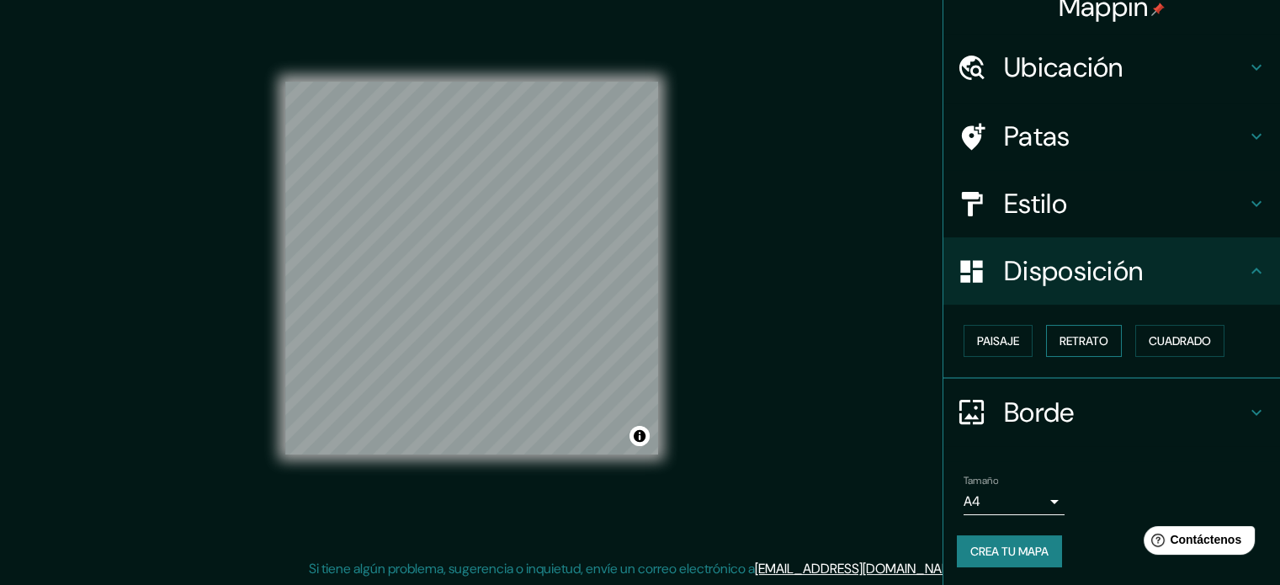
click at [1080, 336] on font "Retrato" at bounding box center [1083, 340] width 49 height 15
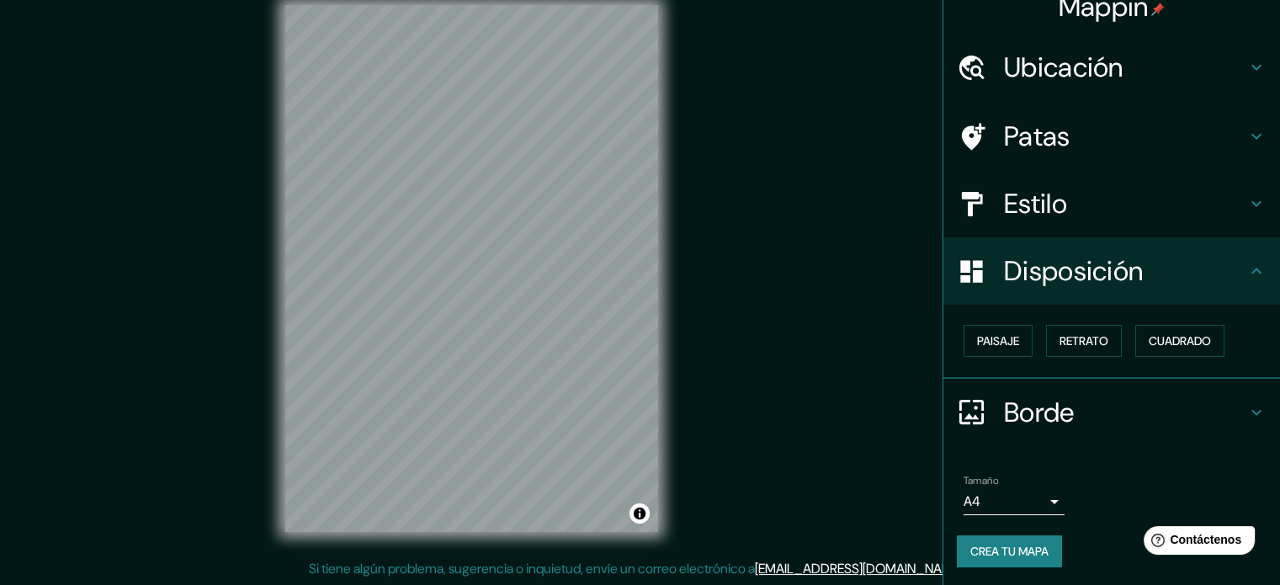
click at [1239, 285] on div "Disposición" at bounding box center [1111, 270] width 337 height 67
click at [1011, 553] on font "Crea tu mapa" at bounding box center [1009, 551] width 78 height 15
click at [1012, 555] on font "Crea tu mapa" at bounding box center [1009, 551] width 78 height 15
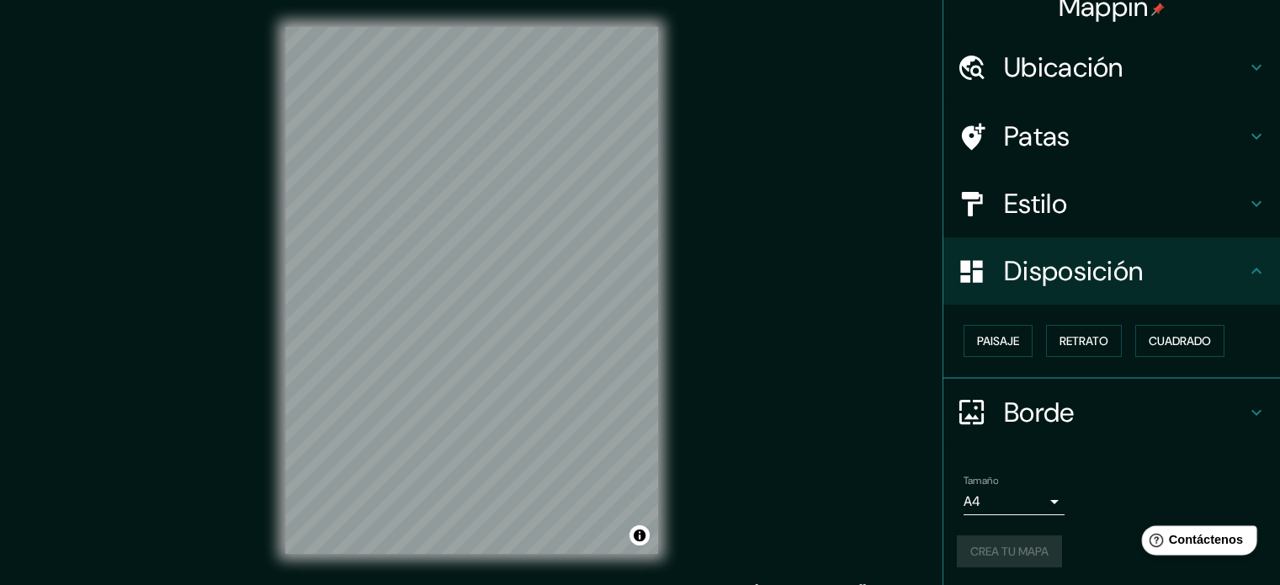
click at [1199, 539] on font "Contáctenos" at bounding box center [1206, 540] width 74 height 14
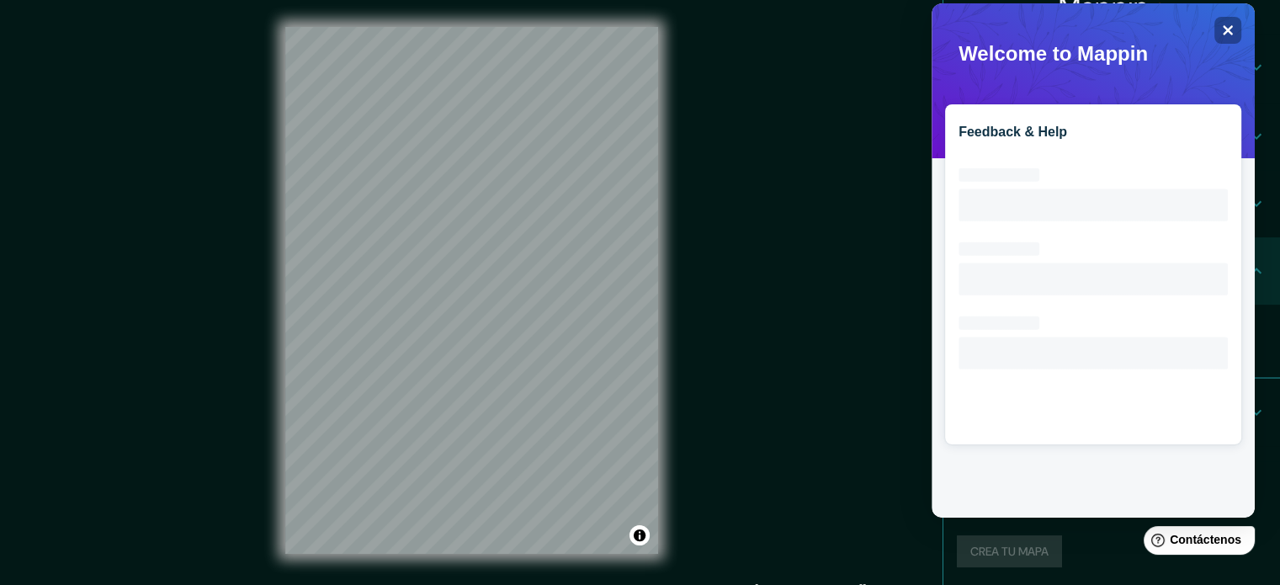
scroll to position [22, 0]
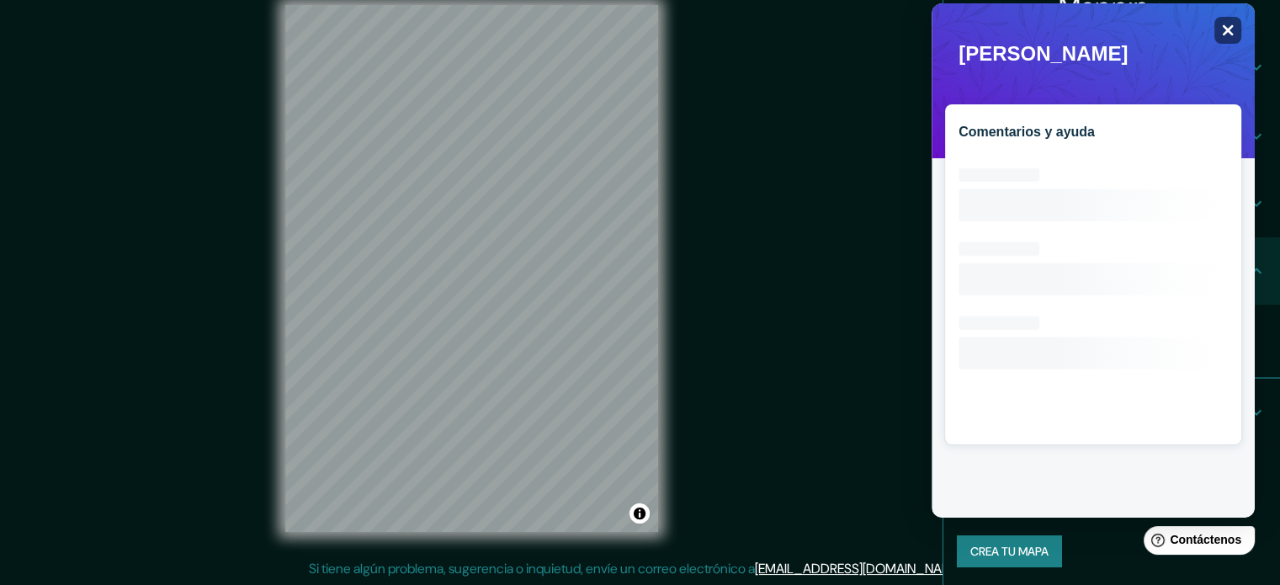
click at [1230, 29] on icon "Close" at bounding box center [1227, 30] width 13 height 13
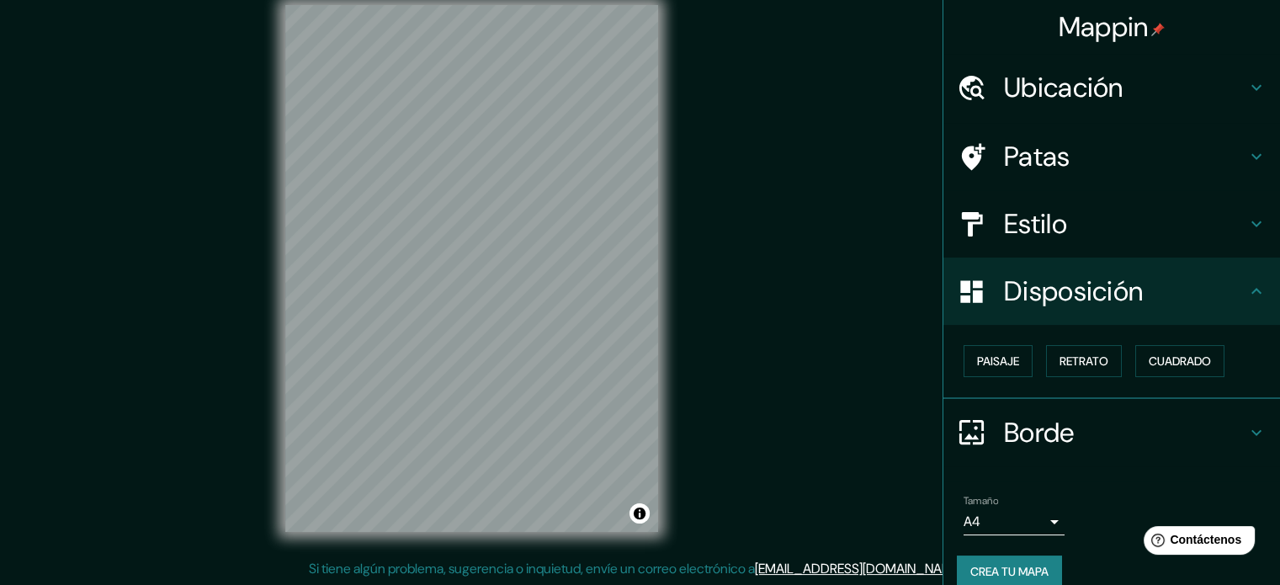
scroll to position [20, 0]
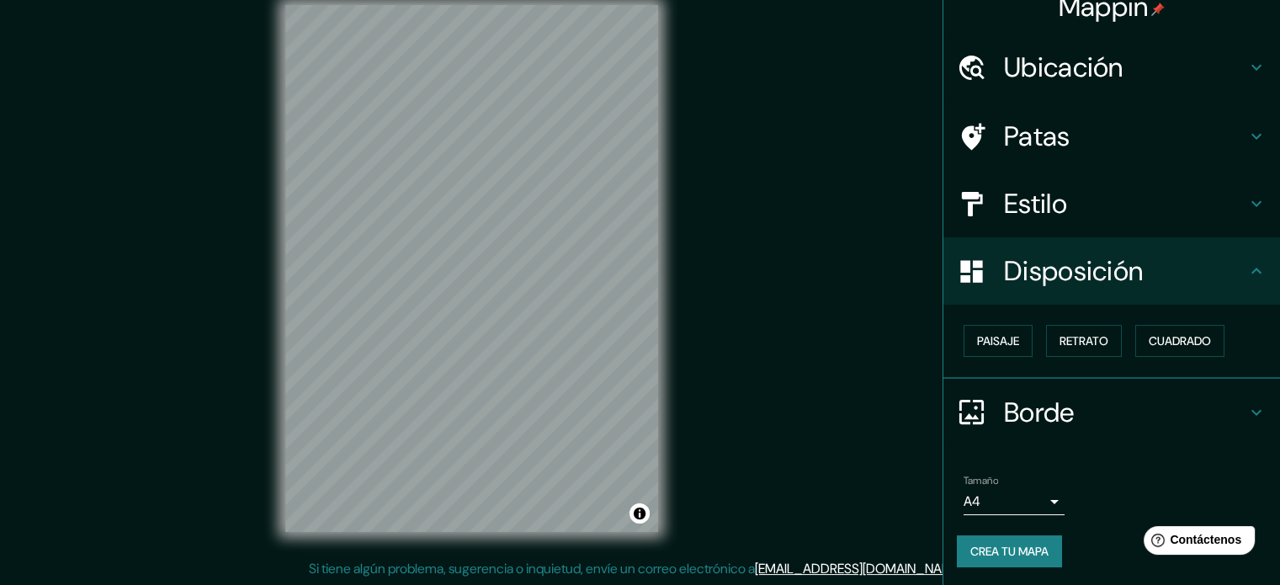
click at [1037, 551] on font "Crea tu mapa" at bounding box center [1009, 551] width 78 height 15
click at [1025, 552] on div "Crea tu mapa" at bounding box center [1112, 551] width 310 height 32
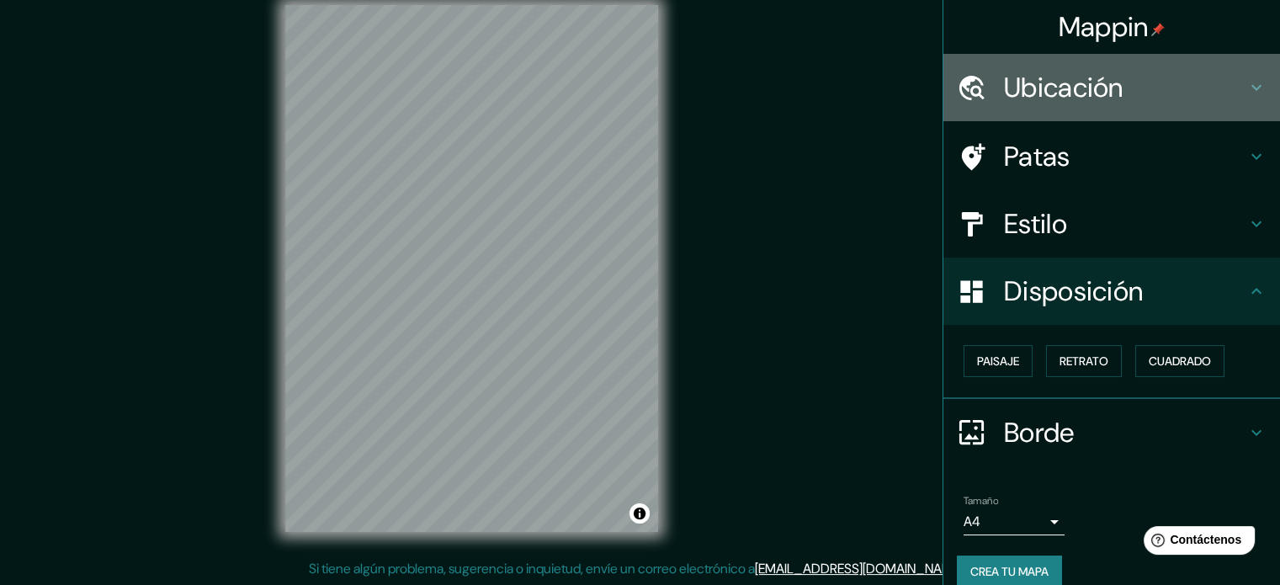
click at [1212, 74] on h4 "Ubicación" at bounding box center [1125, 88] width 242 height 34
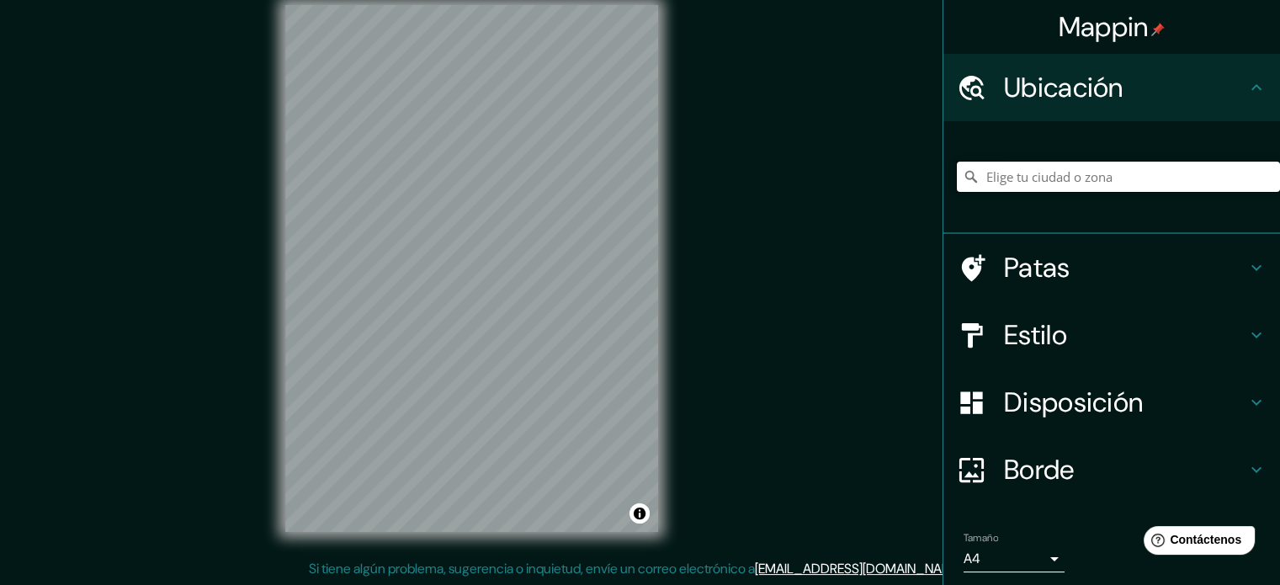
click at [1127, 174] on input "Elige tu ciudad o zona" at bounding box center [1118, 177] width 323 height 30
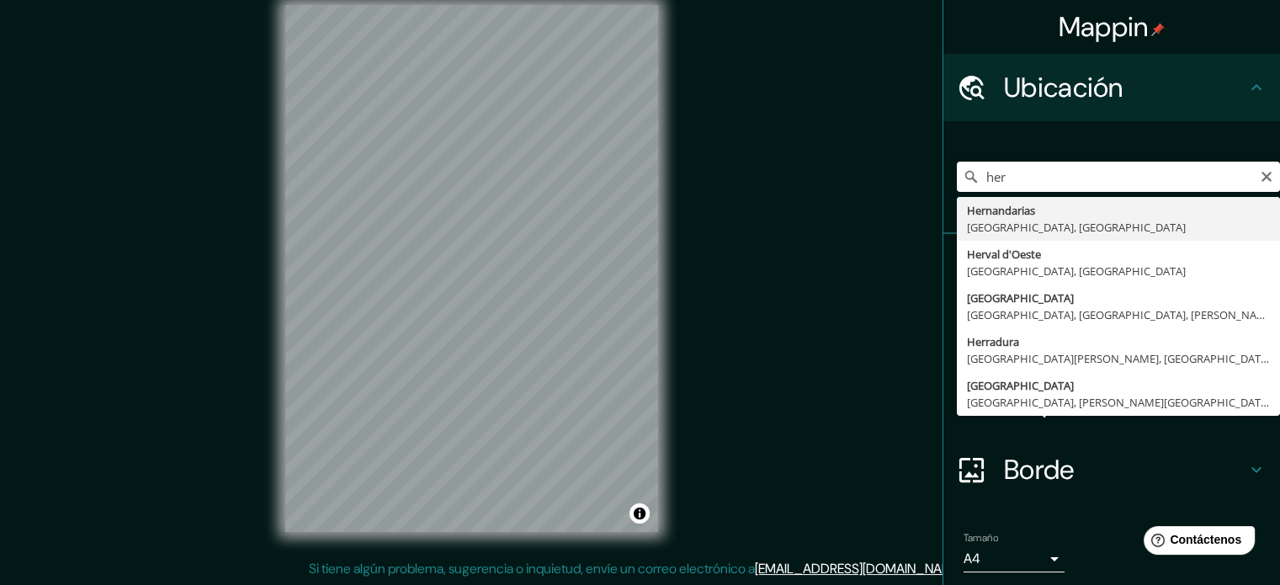
type input "Hernandarias, Alto Paraná, Paraguay"
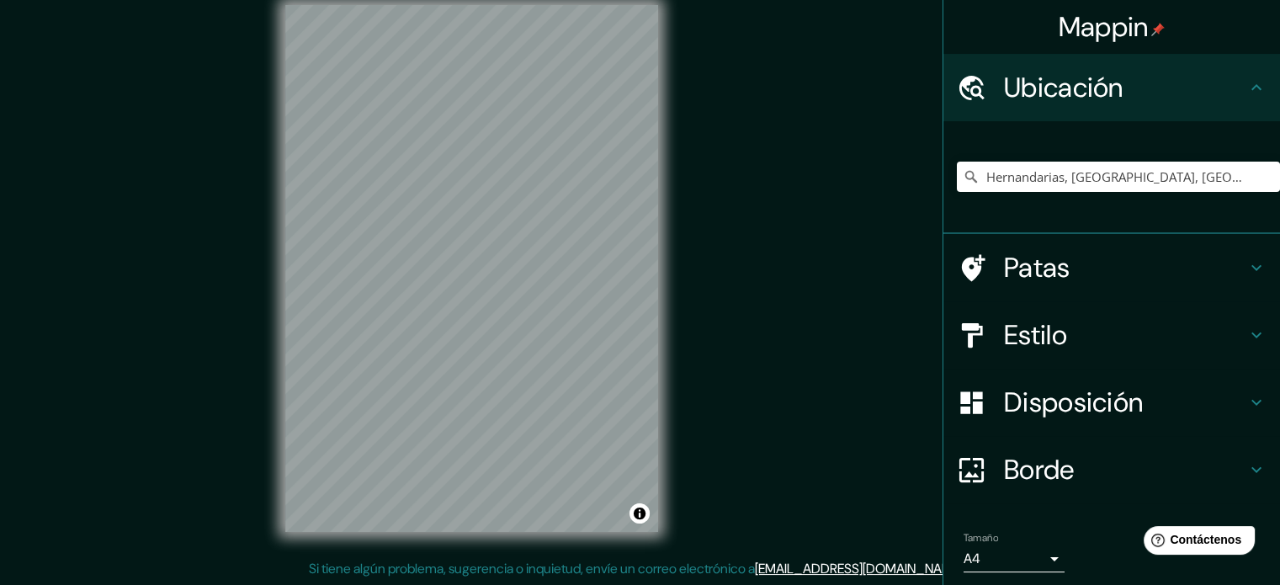
scroll to position [58, 0]
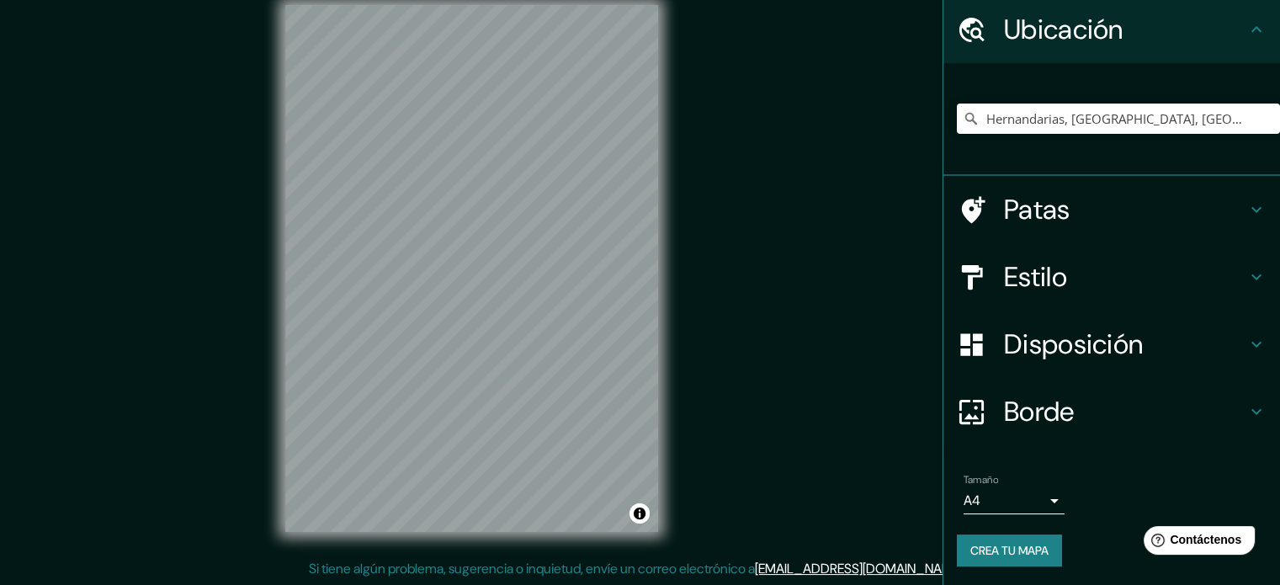
click at [1005, 548] on font "Crea tu mapa" at bounding box center [1009, 550] width 78 height 15
click at [1026, 543] on font "Crea tu mapa" at bounding box center [1009, 550] width 78 height 15
click at [1026, 541] on div "Crea tu mapa" at bounding box center [1112, 550] width 310 height 32
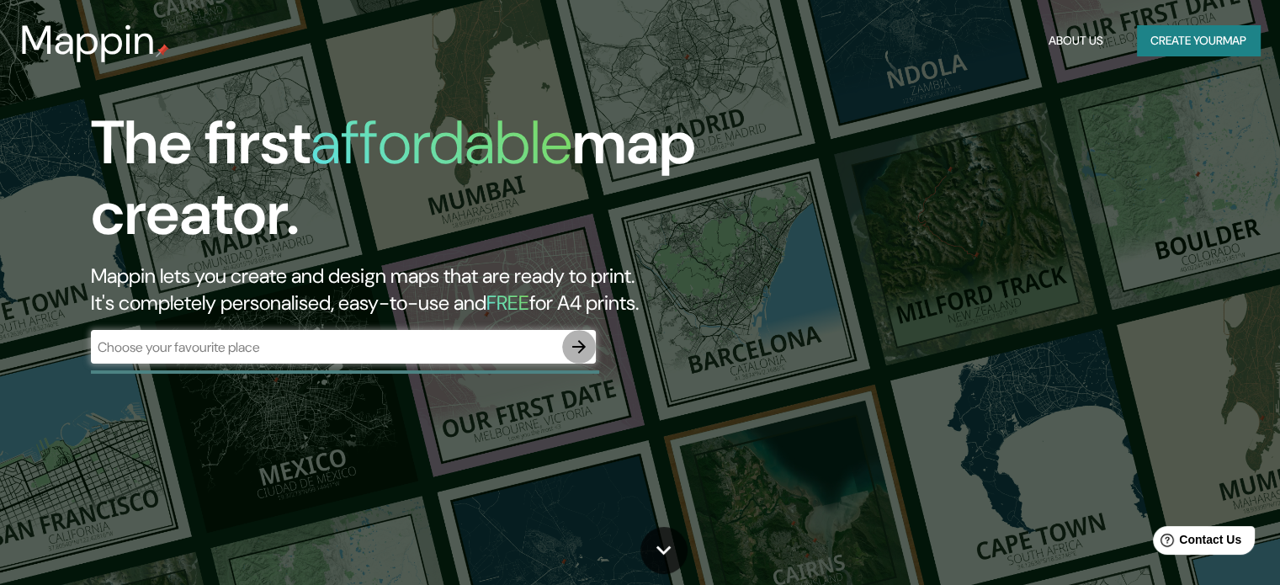
click at [578, 346] on icon "button" at bounding box center [578, 346] width 13 height 13
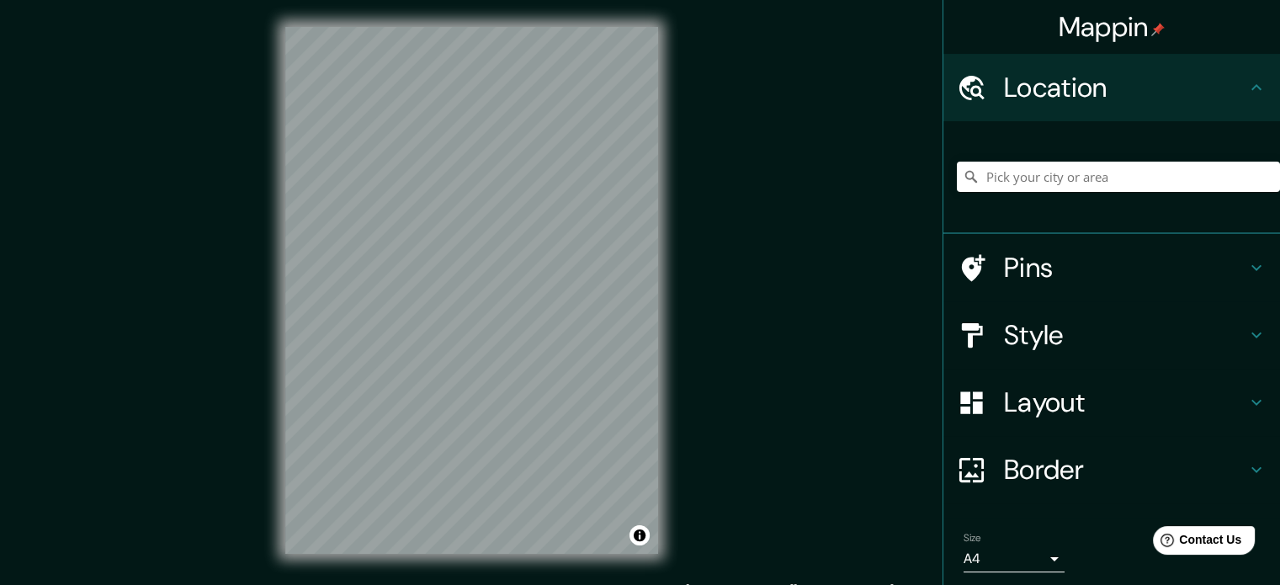
scroll to position [57, 0]
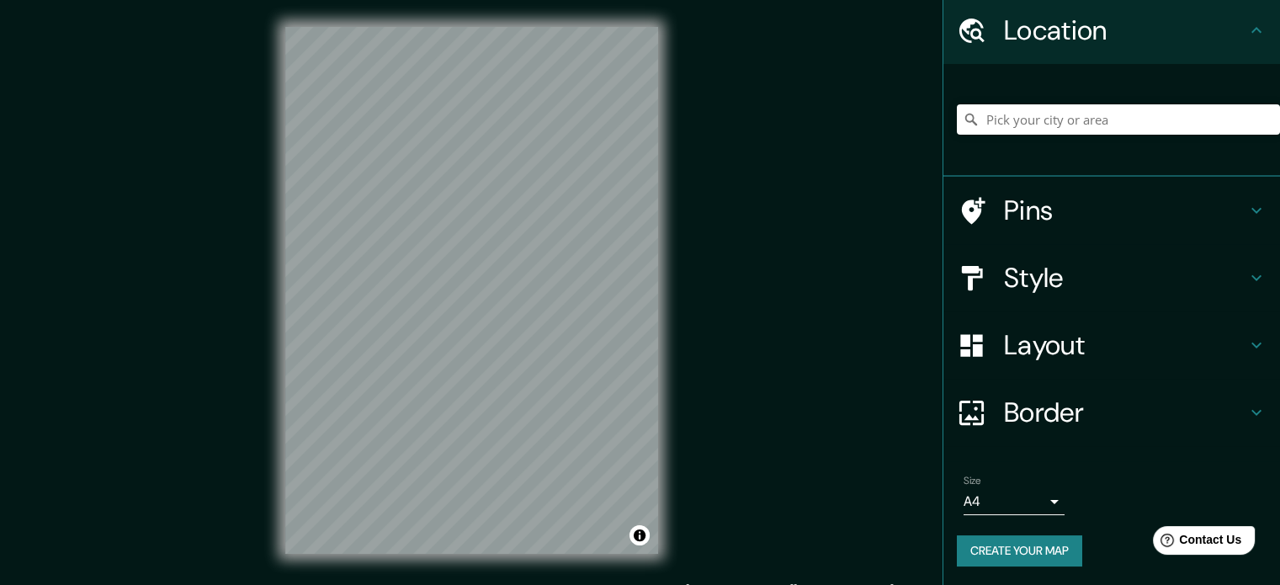
click at [1010, 545] on button "Create your map" at bounding box center [1019, 550] width 125 height 31
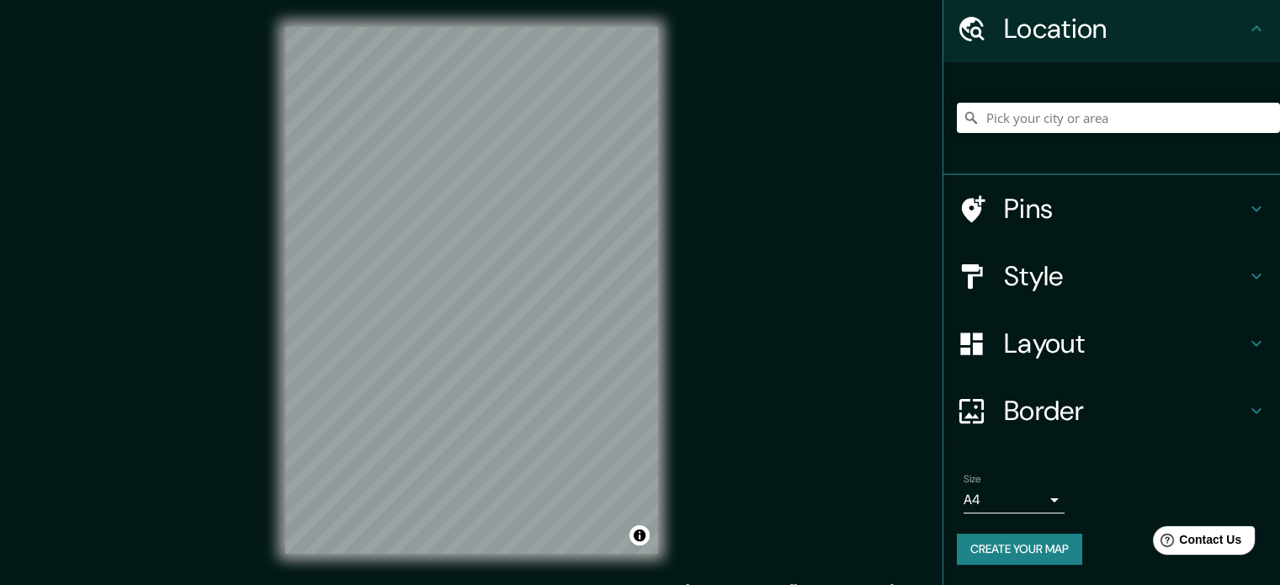
scroll to position [57, 0]
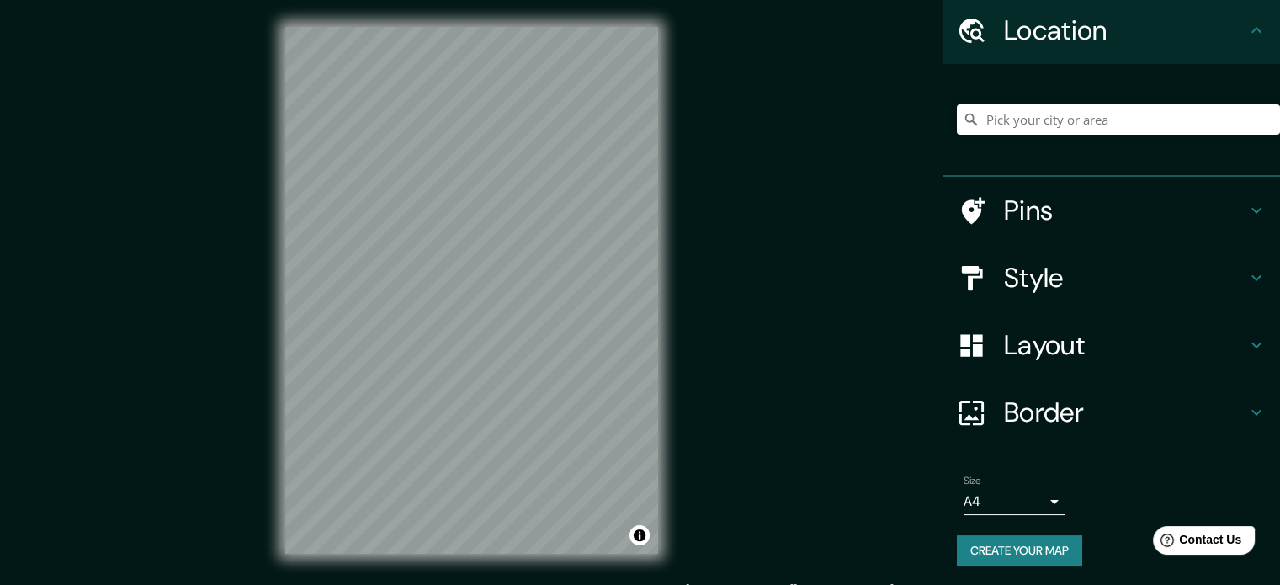
click at [1246, 285] on icon at bounding box center [1256, 278] width 20 height 20
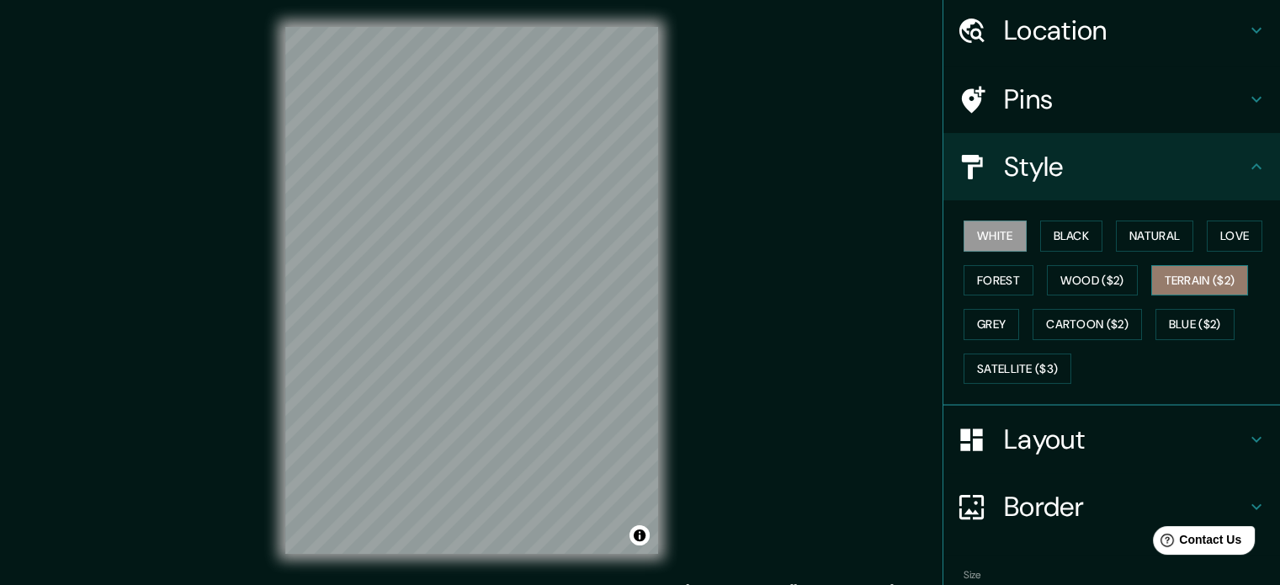
click at [1211, 272] on button "Terrain ($2)" at bounding box center [1200, 280] width 98 height 31
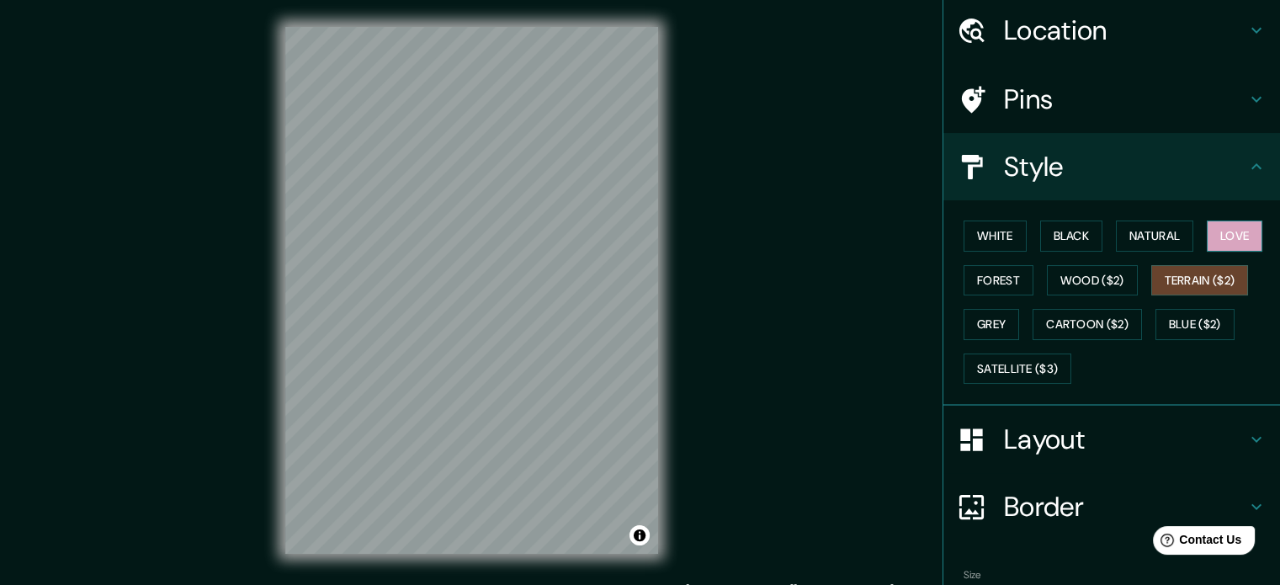
click at [1234, 238] on button "Love" at bounding box center [1235, 235] width 56 height 31
click at [1160, 231] on button "Natural" at bounding box center [1154, 235] width 77 height 31
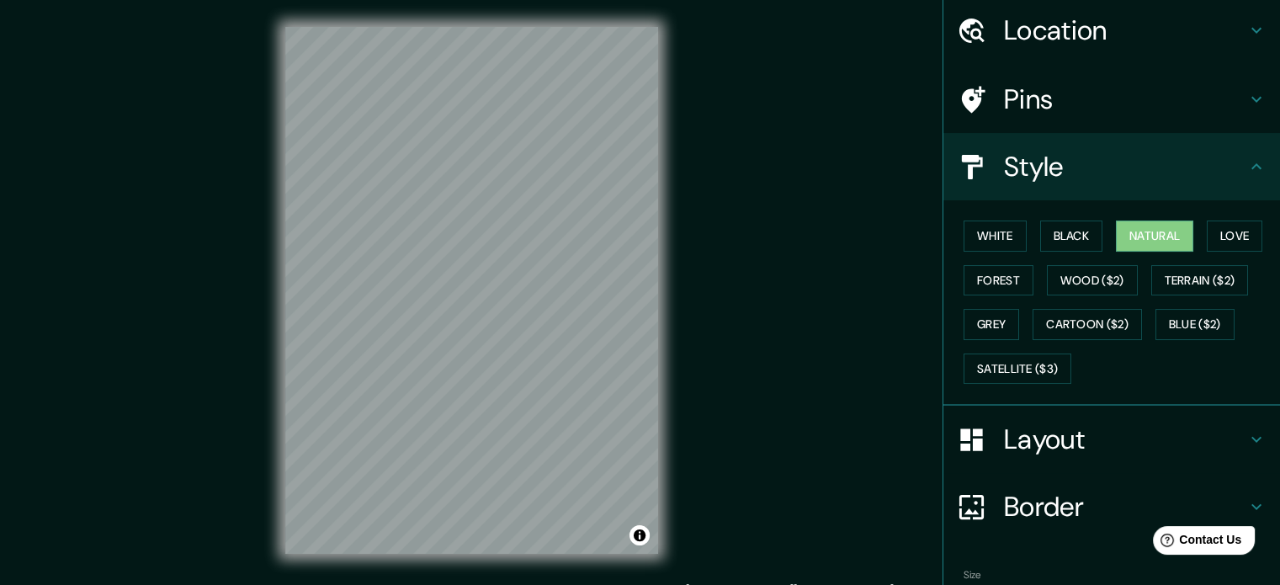
click at [1246, 170] on icon at bounding box center [1256, 167] width 20 height 20
click at [1249, 164] on icon at bounding box center [1256, 167] width 20 height 20
click at [1246, 163] on icon at bounding box center [1256, 167] width 20 height 20
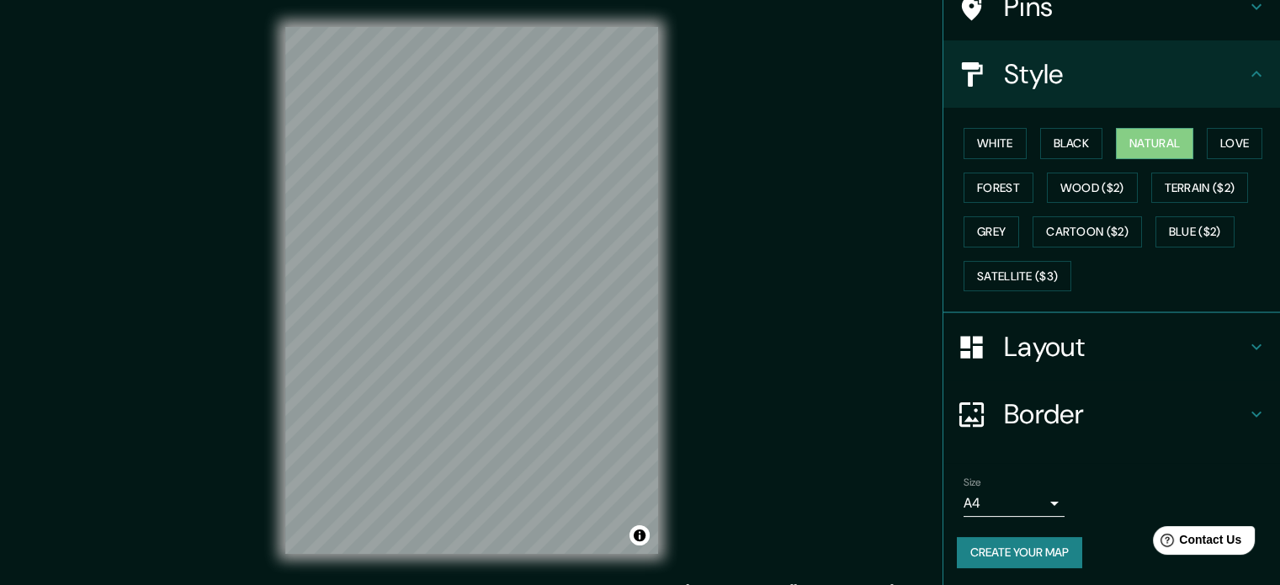
scroll to position [22, 0]
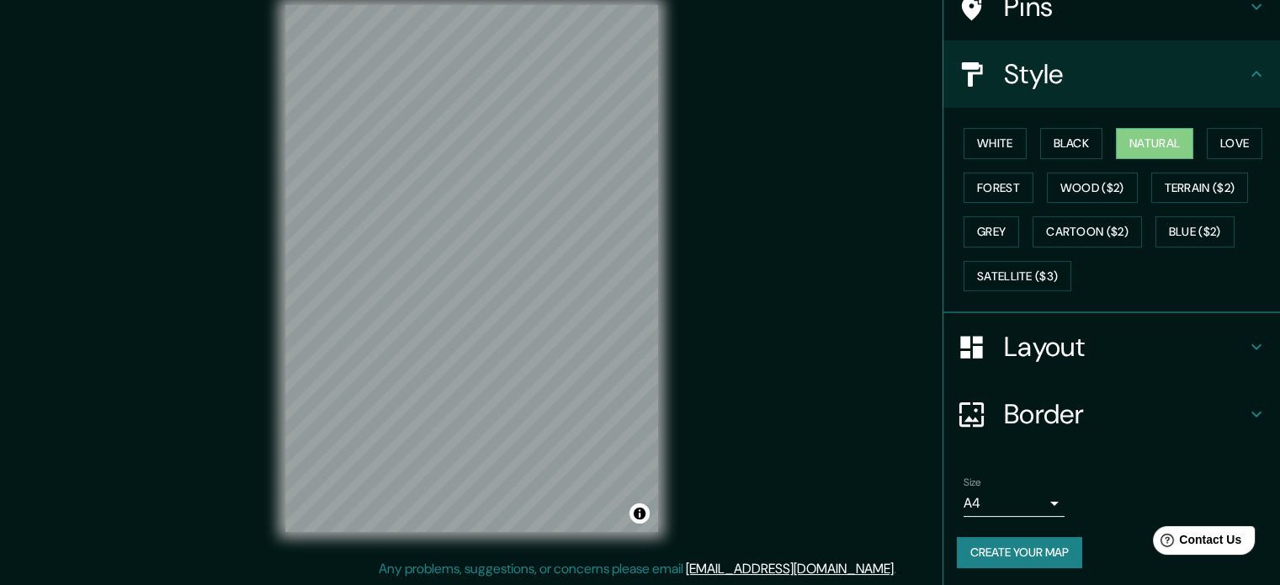
click at [1025, 549] on button "Create your map" at bounding box center [1019, 552] width 125 height 31
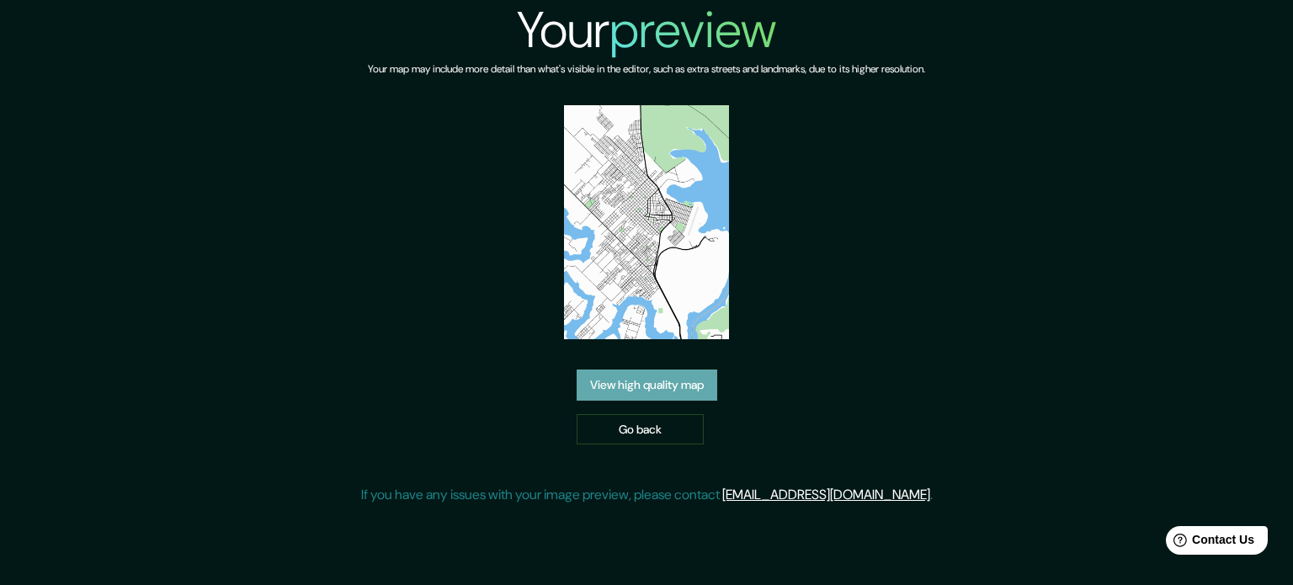
click at [673, 381] on link "View high quality map" at bounding box center [646, 384] width 141 height 31
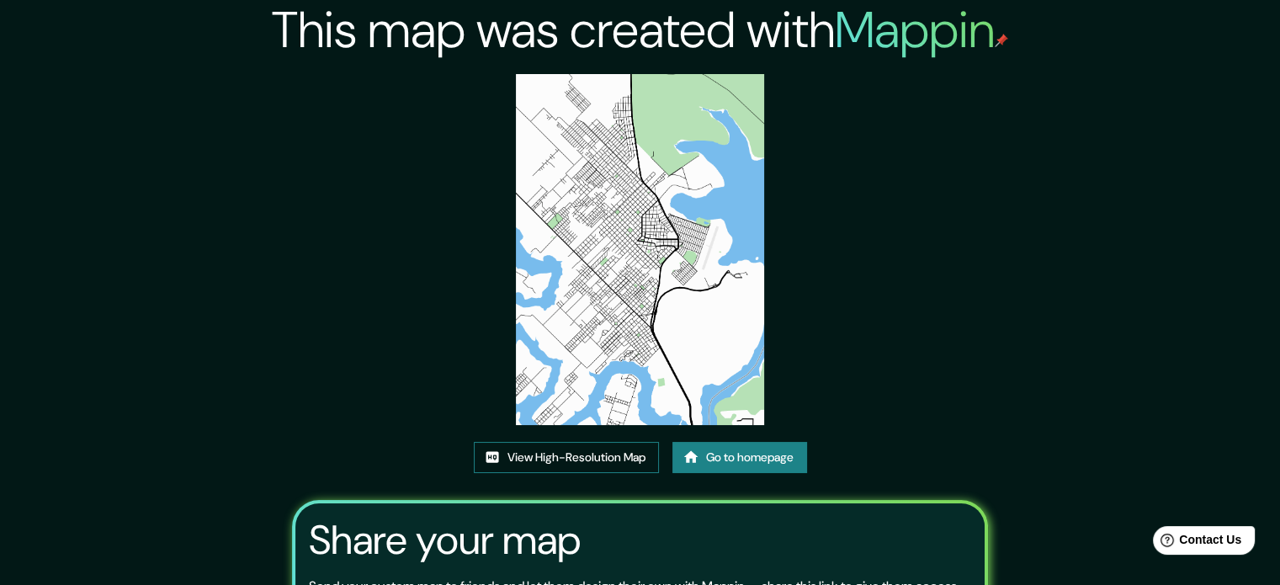
click at [602, 463] on link "View High-Resolution Map" at bounding box center [566, 457] width 185 height 31
